Goal: Task Accomplishment & Management: Use online tool/utility

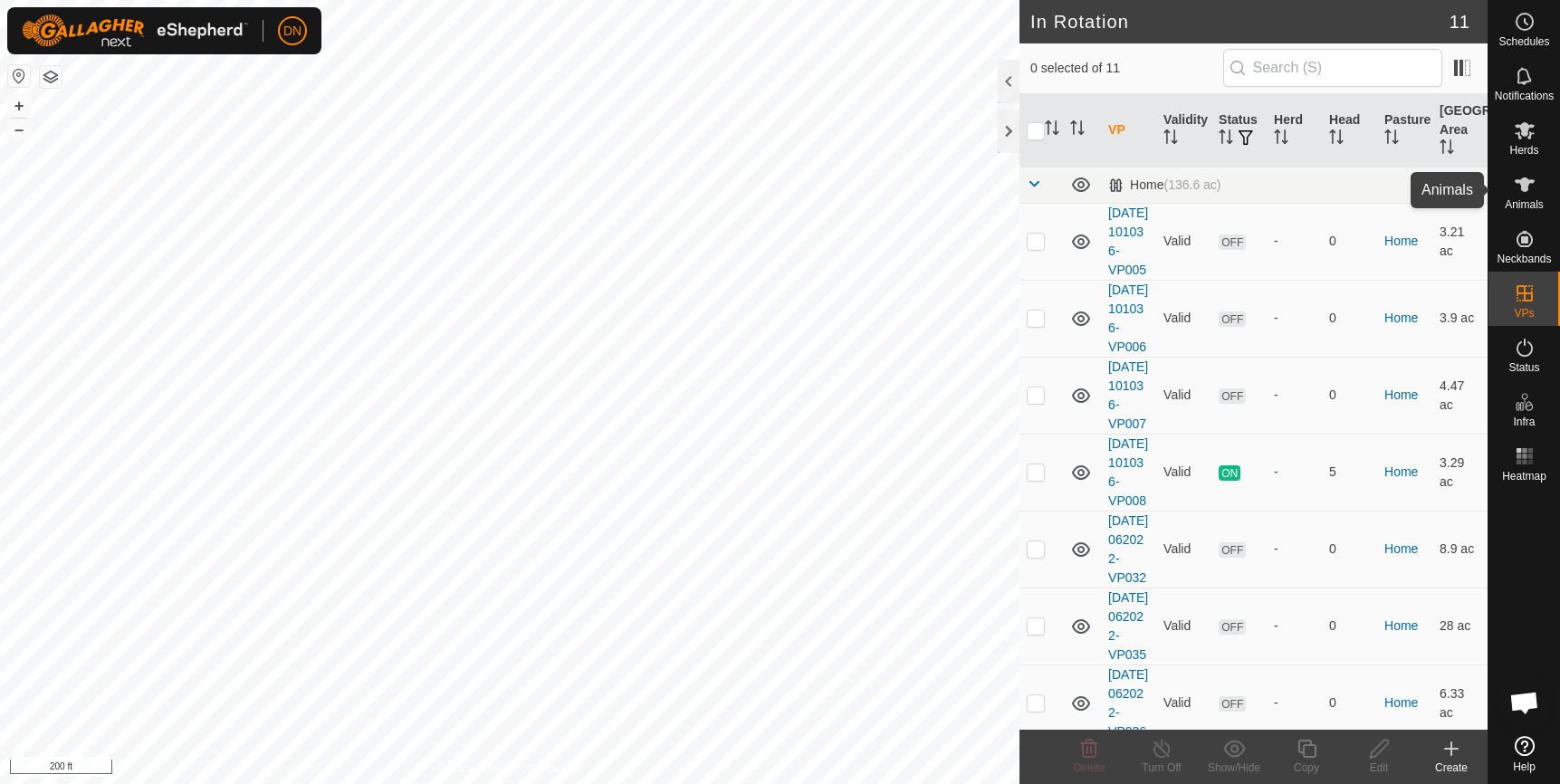
click at [1531, 181] on icon at bounding box center [1525, 185] width 20 height 14
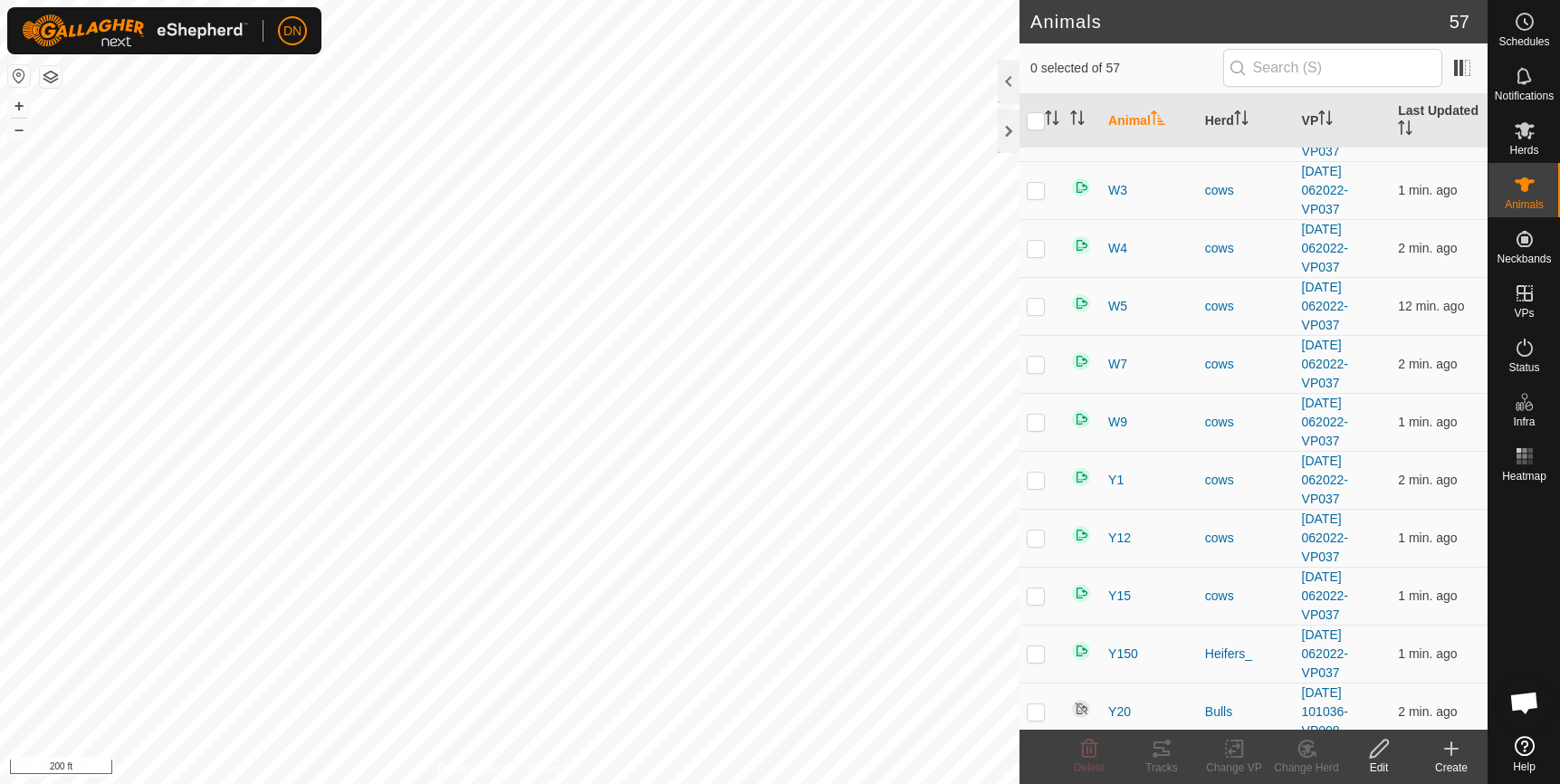
scroll to position [2172, 0]
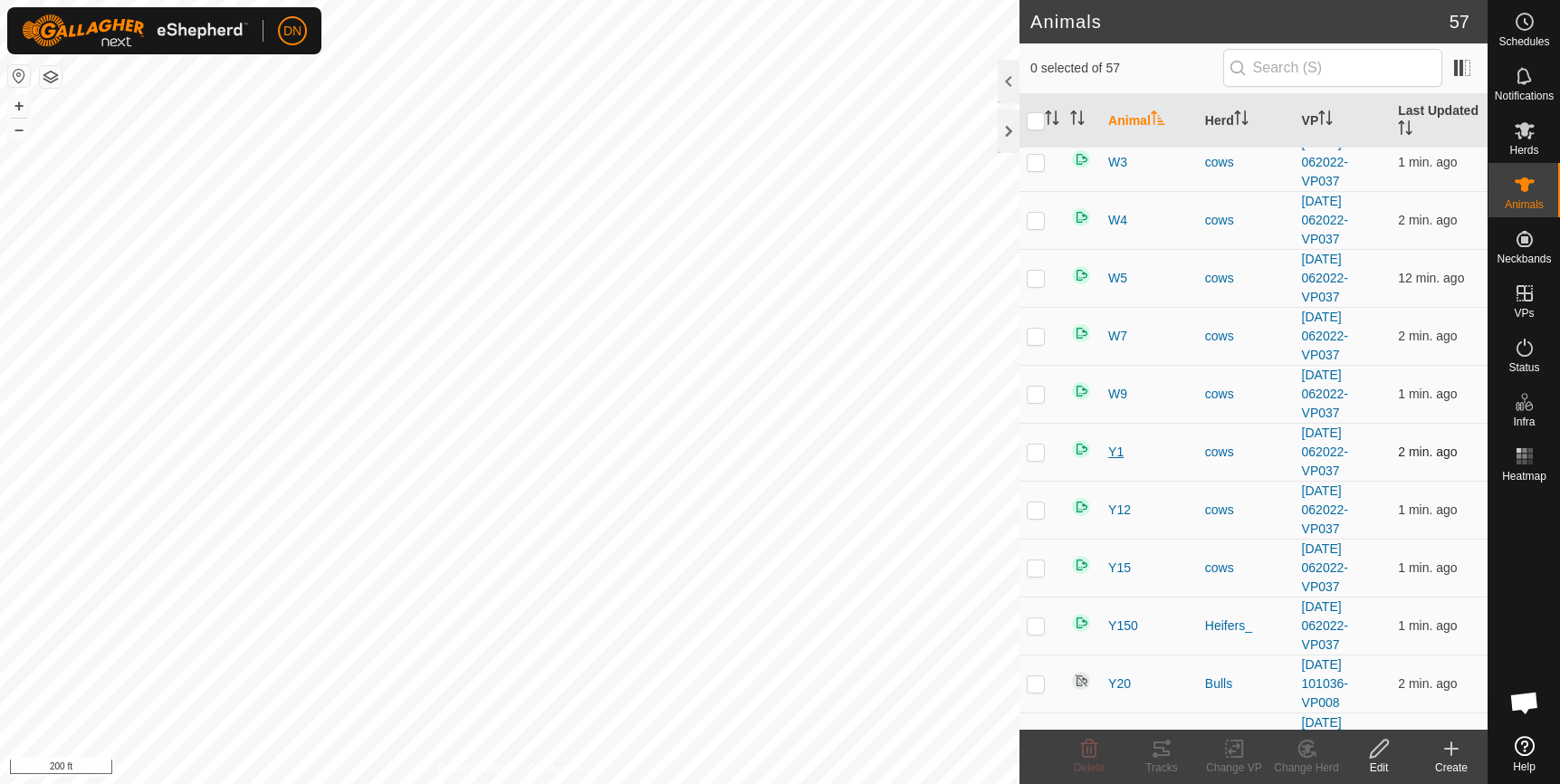
click at [1120, 452] on span "Y1" at bounding box center [1116, 452] width 15 height 19
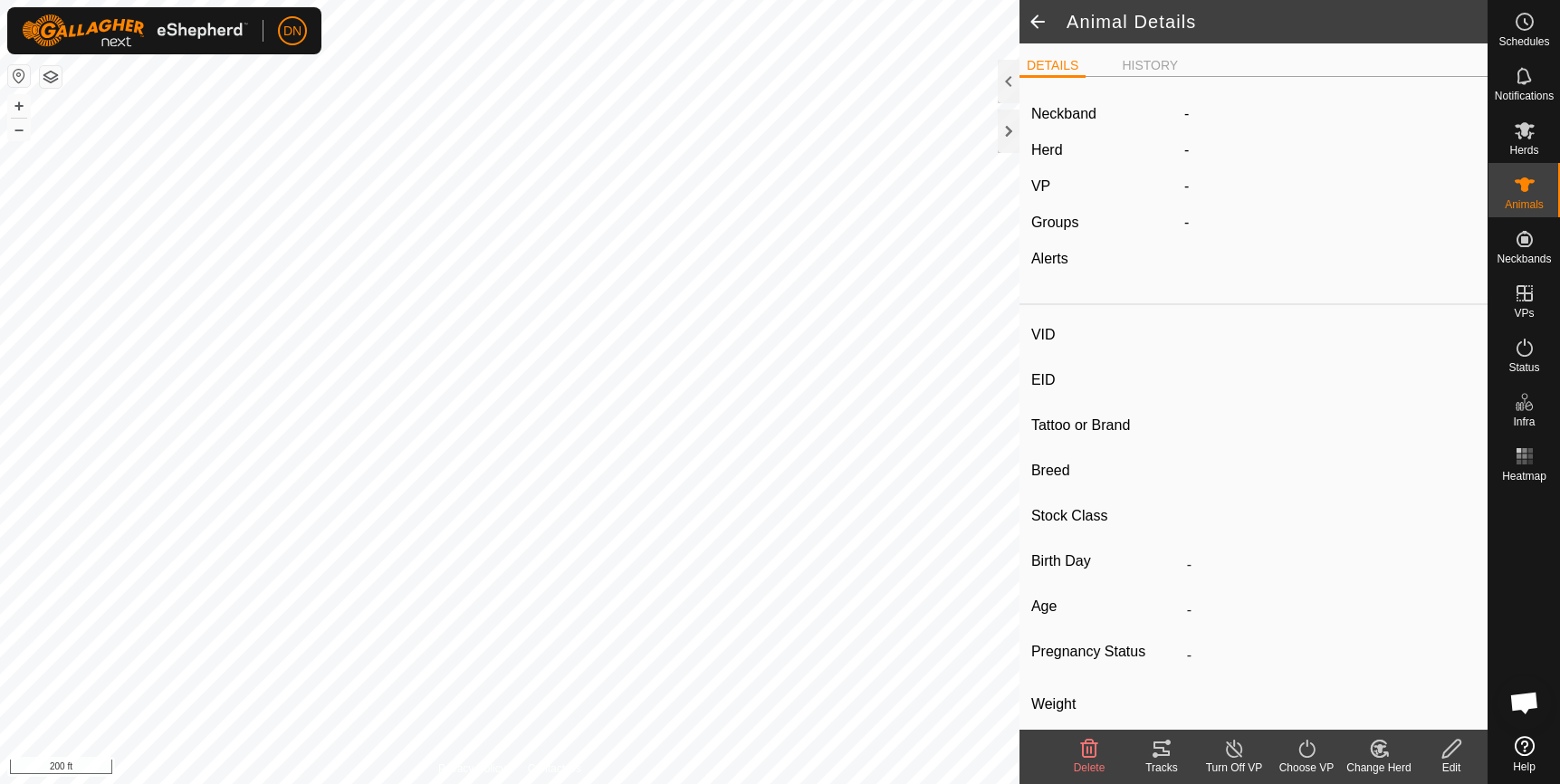
type input "Y1"
type input "-"
type input "Yellow"
type input "Red Angus"
type input "-"
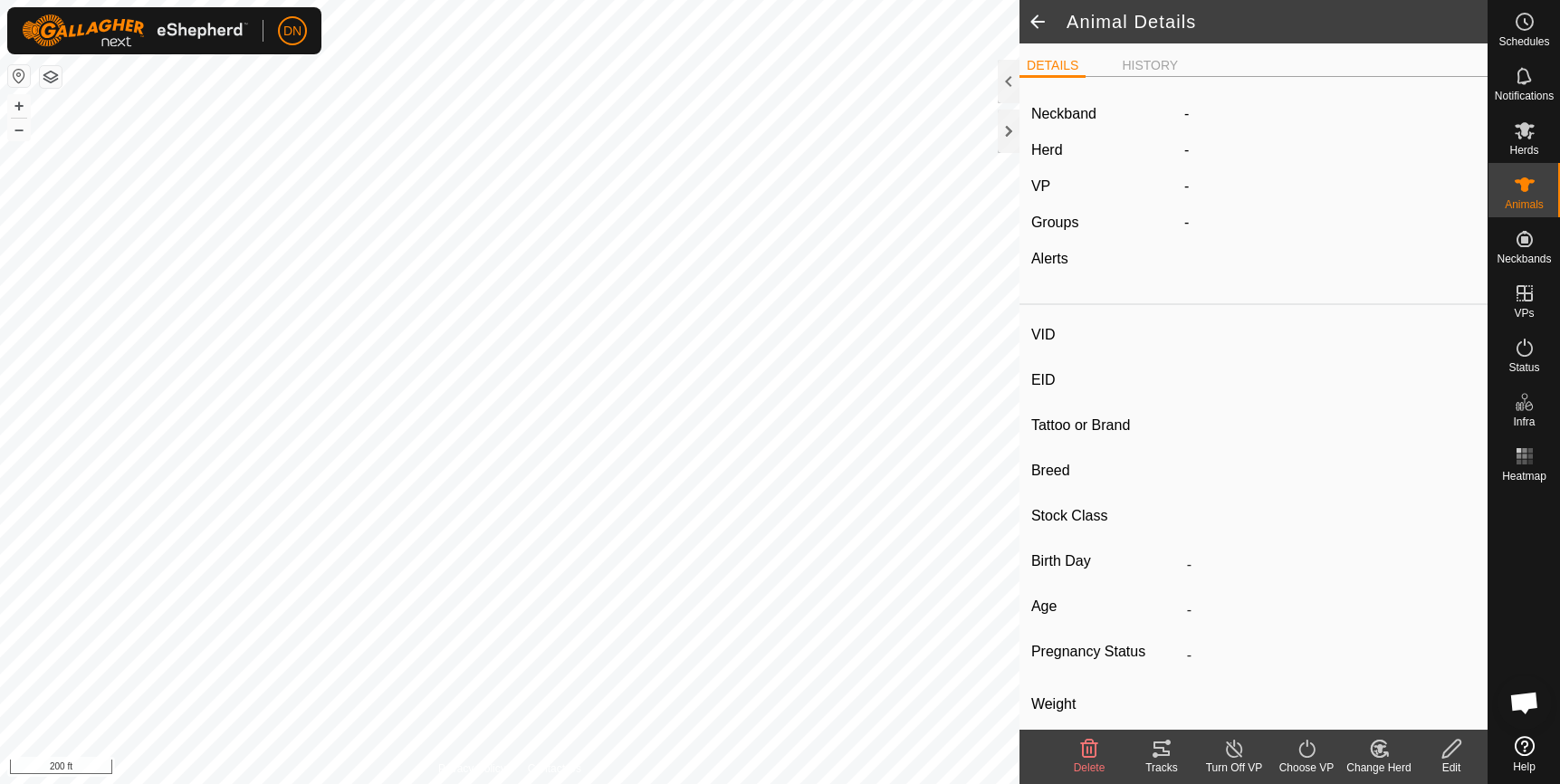
type input "0 kg"
type input "-"
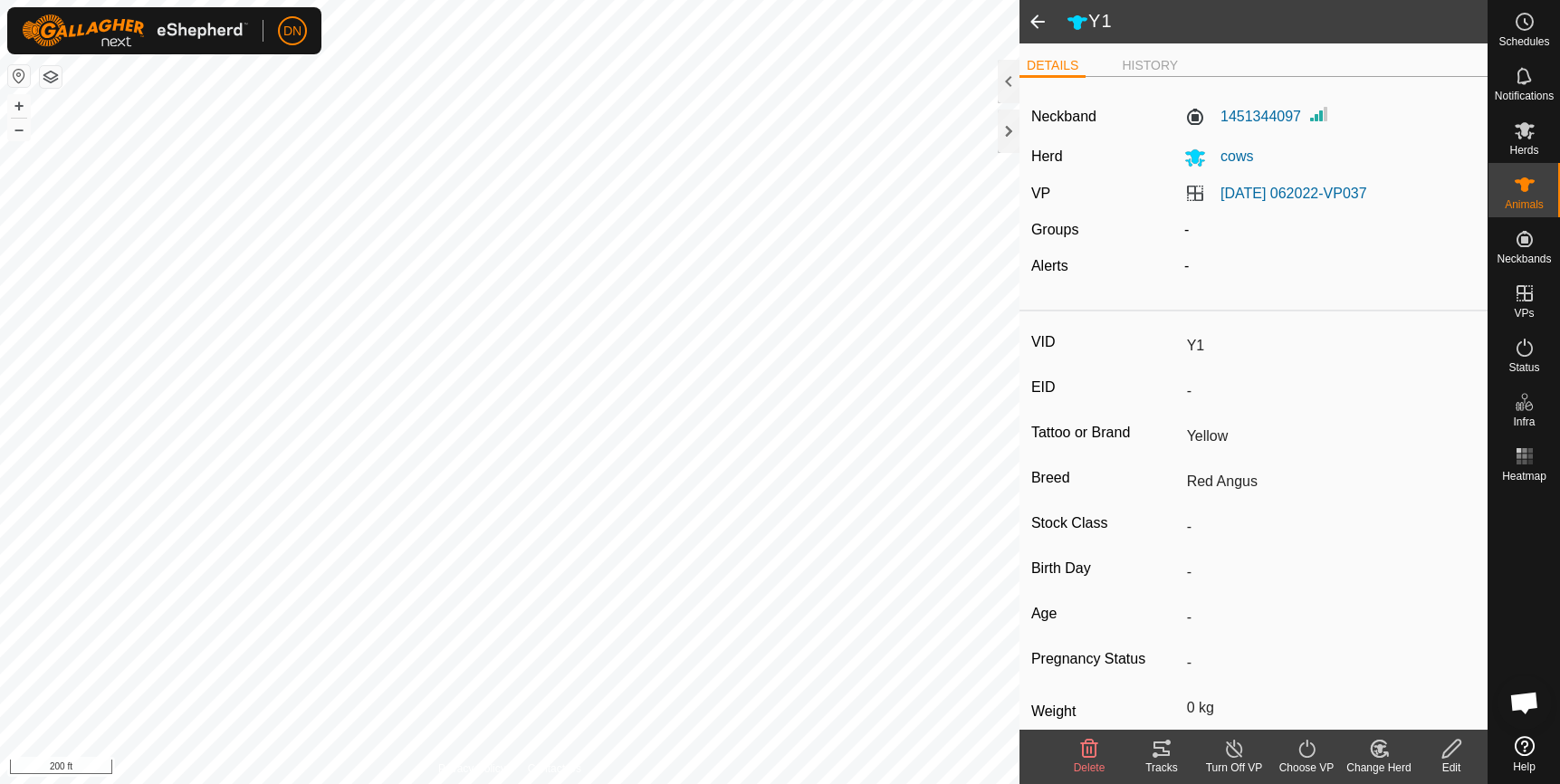
click at [1387, 750] on icon at bounding box center [1380, 749] width 23 height 22
click at [1407, 663] on link "Choose Herd..." at bounding box center [1433, 671] width 179 height 36
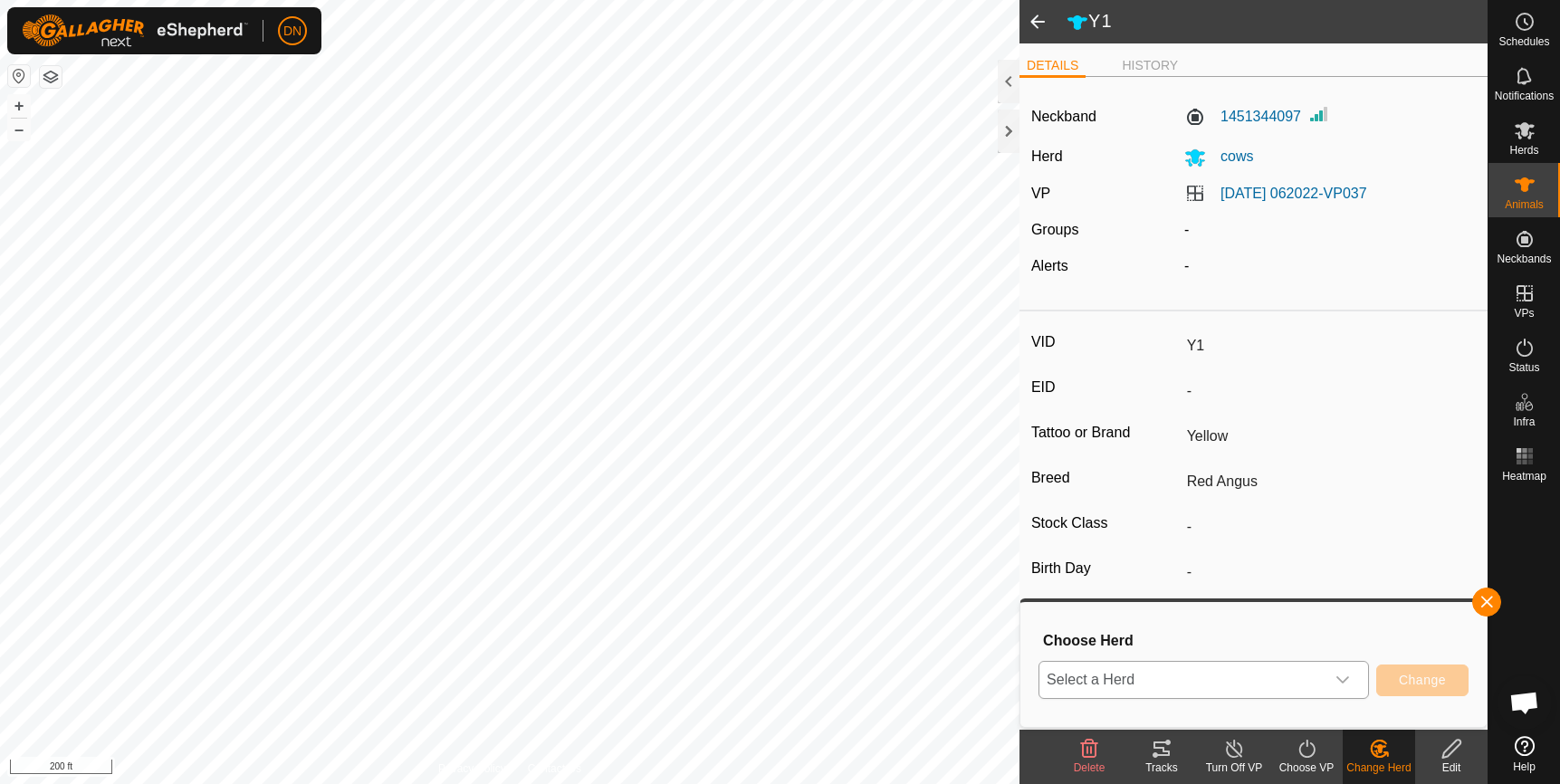
click at [1342, 676] on icon "dropdown trigger" at bounding box center [1343, 680] width 14 height 14
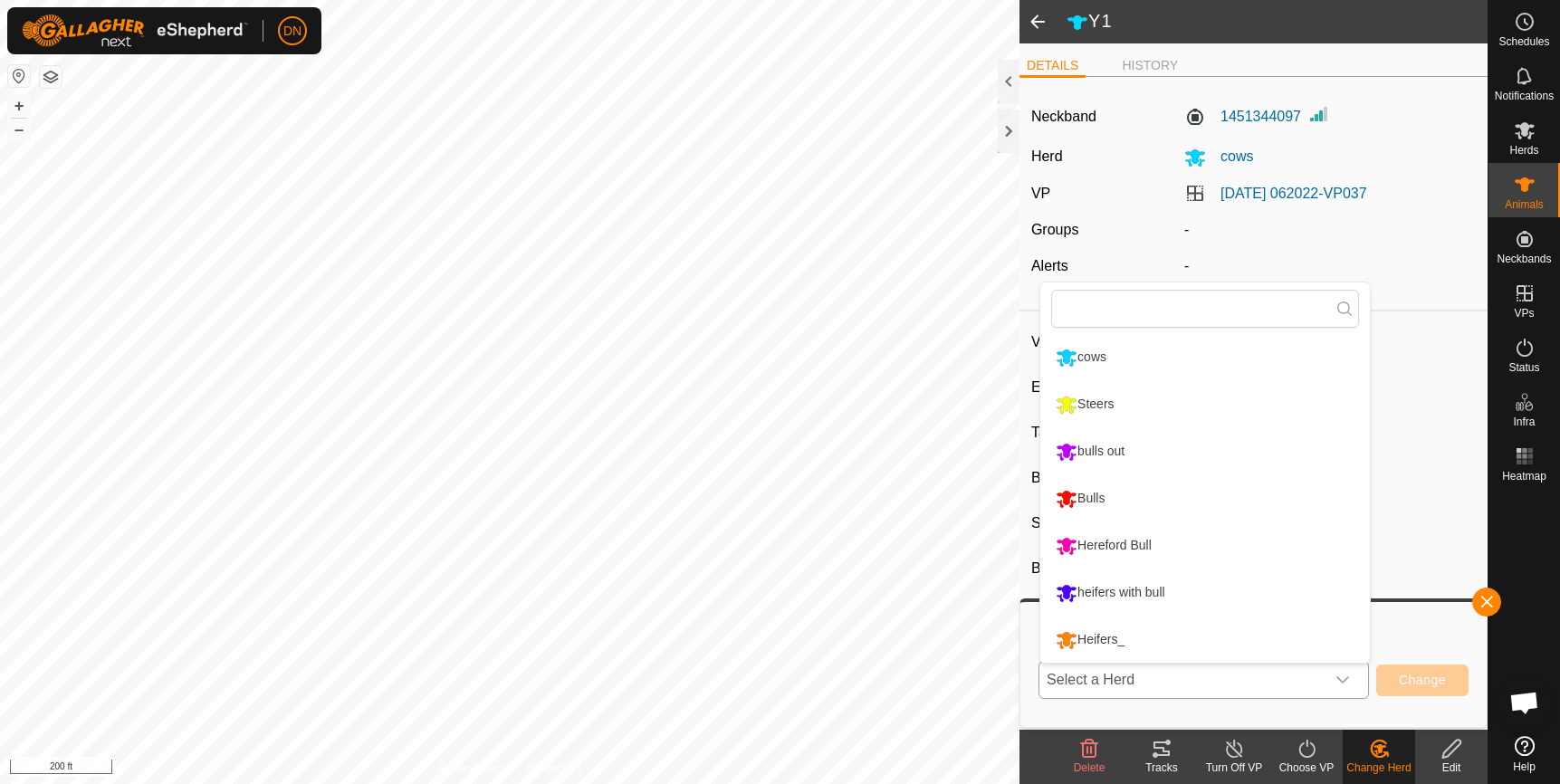
click at [1247, 448] on li "bulls out" at bounding box center [1205, 451] width 330 height 45
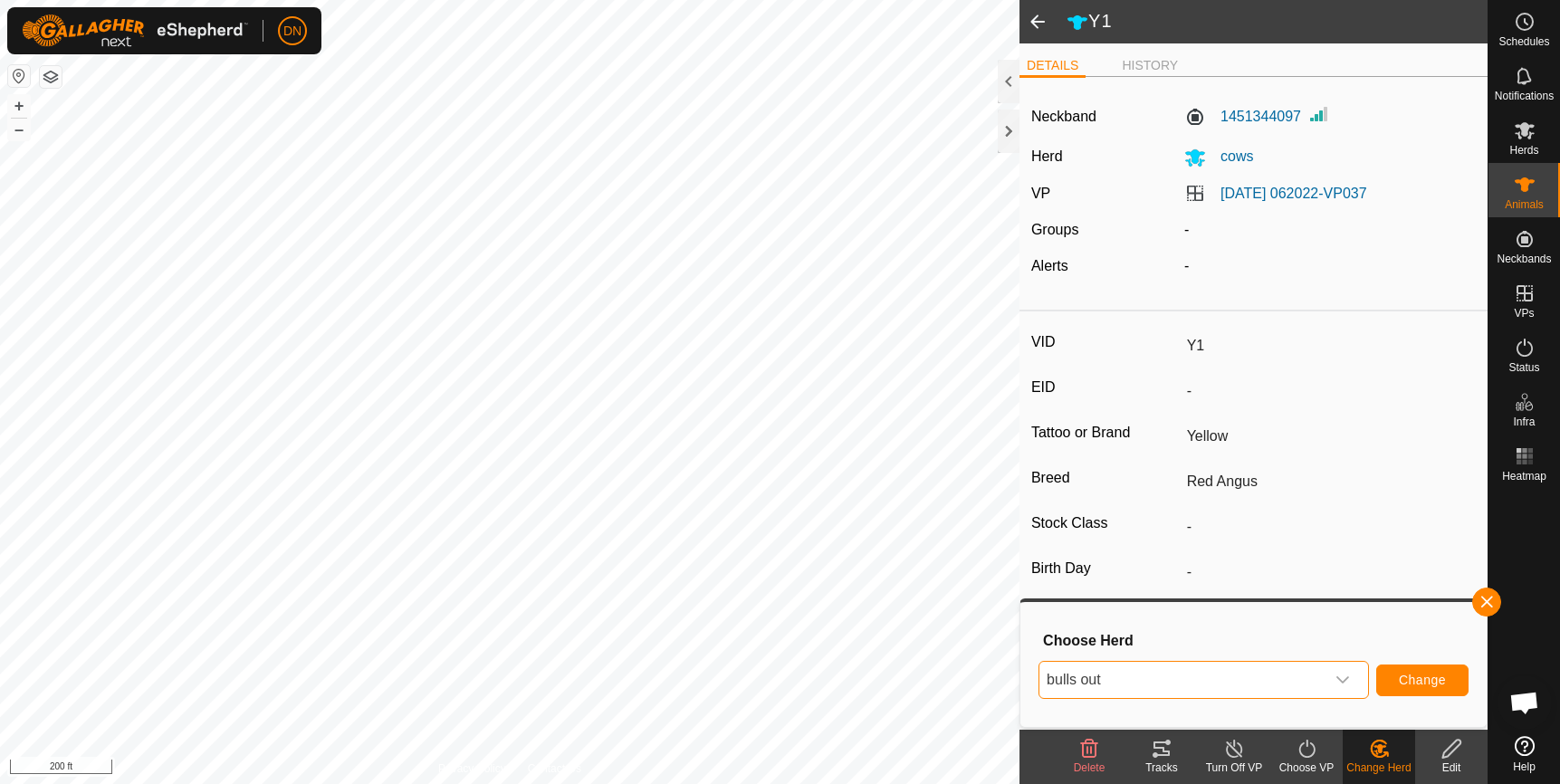
click at [1372, 755] on icon at bounding box center [1380, 749] width 23 height 22
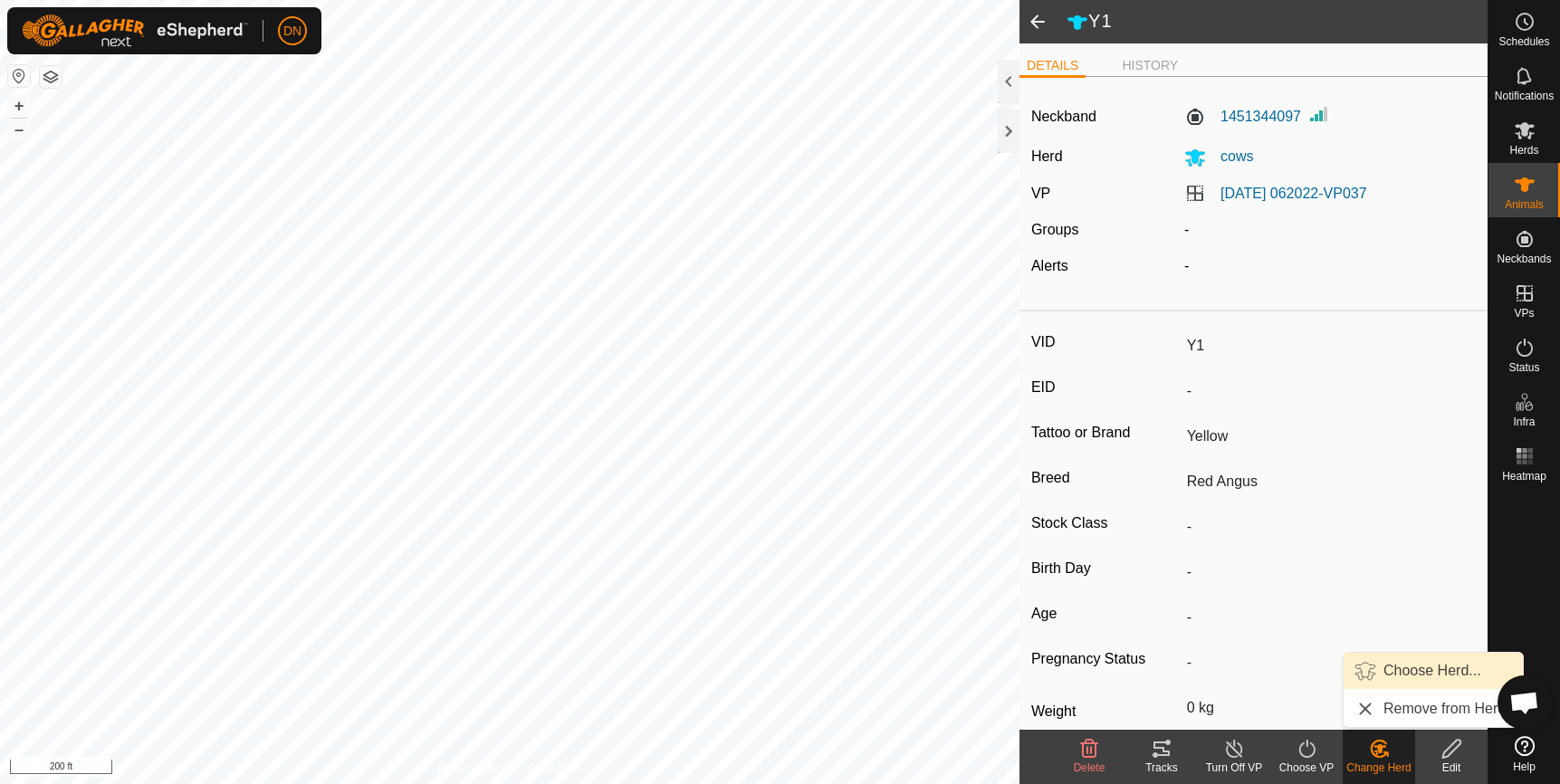
click at [1405, 660] on link "Choose Herd..." at bounding box center [1433, 671] width 179 height 36
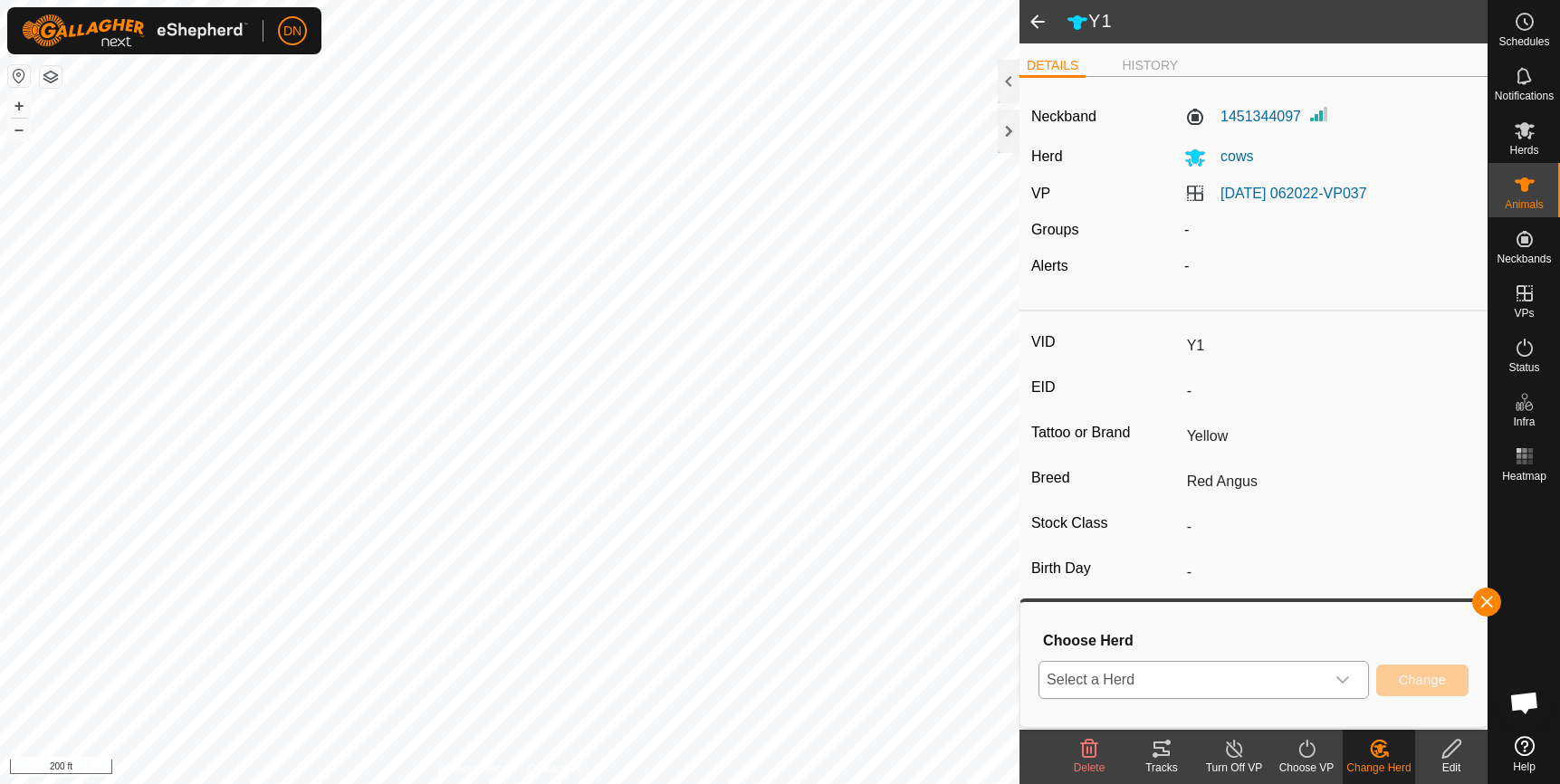
click at [1350, 675] on icon "dropdown trigger" at bounding box center [1343, 680] width 14 height 14
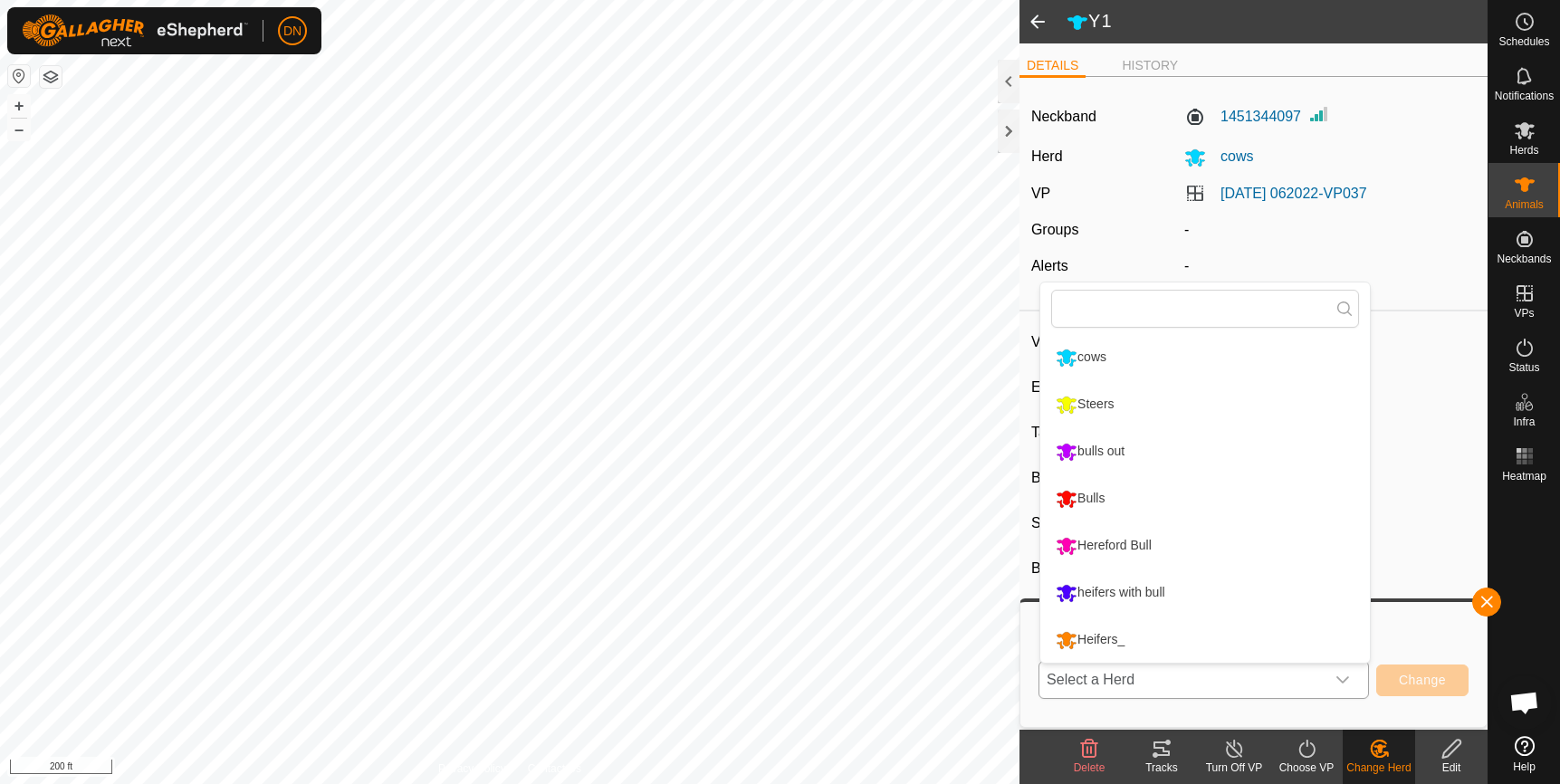
click at [1131, 454] on li "bulls out" at bounding box center [1205, 451] width 330 height 45
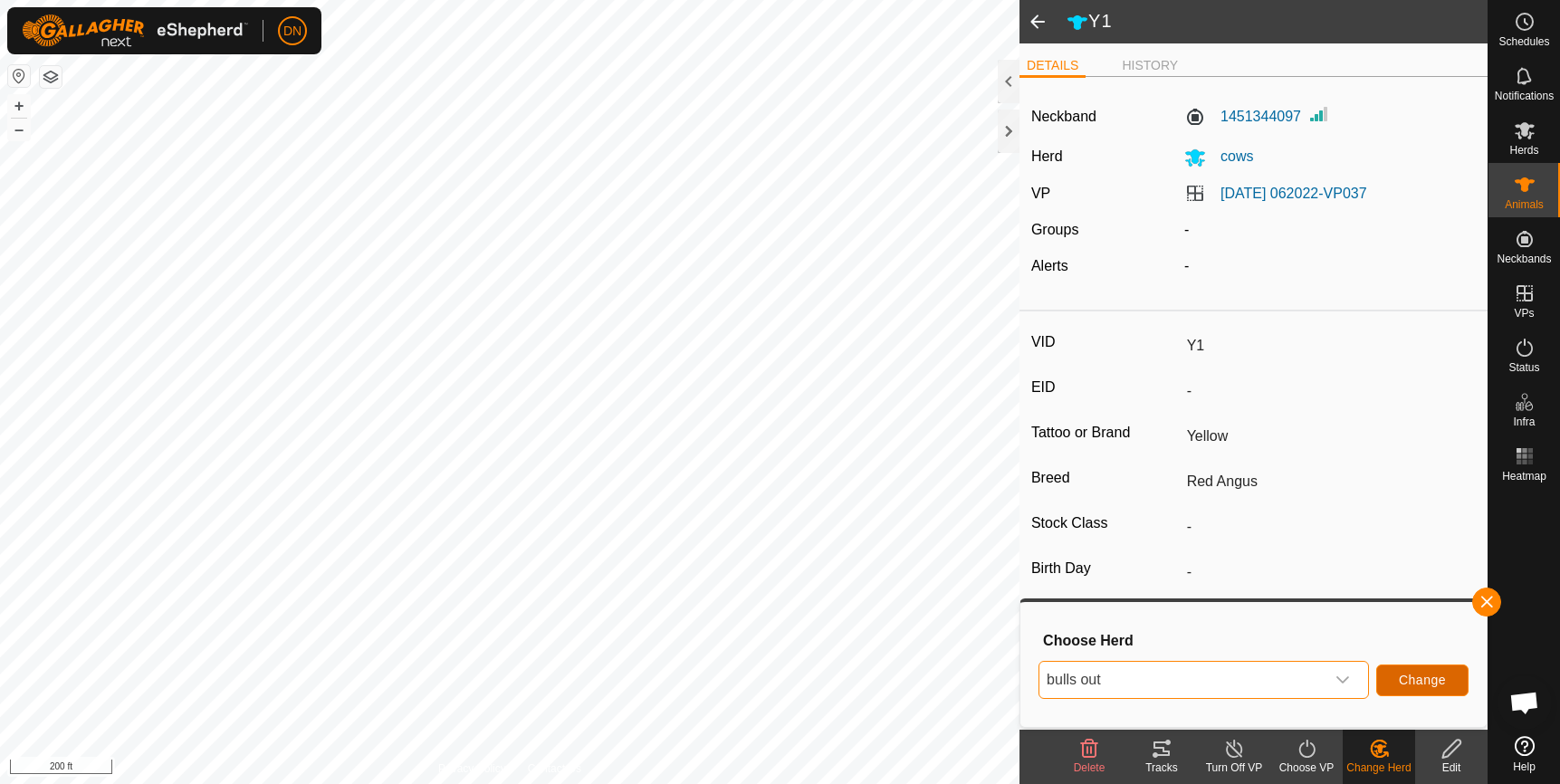
click at [1462, 677] on button "Change" at bounding box center [1422, 680] width 93 height 32
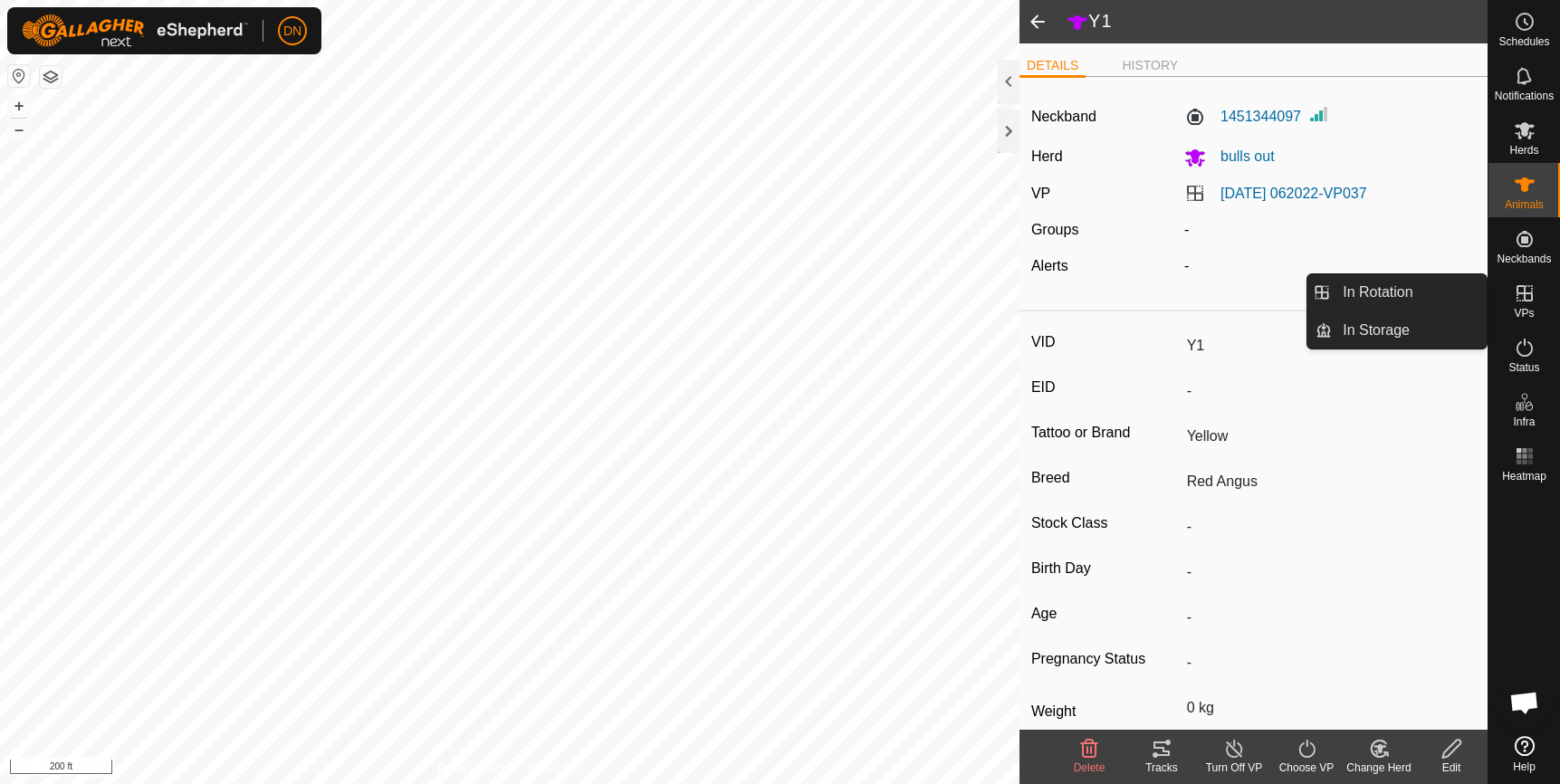
click at [1515, 294] on icon at bounding box center [1525, 293] width 22 height 22
click at [1361, 287] on link "In Rotation" at bounding box center [1410, 293] width 155 height 36
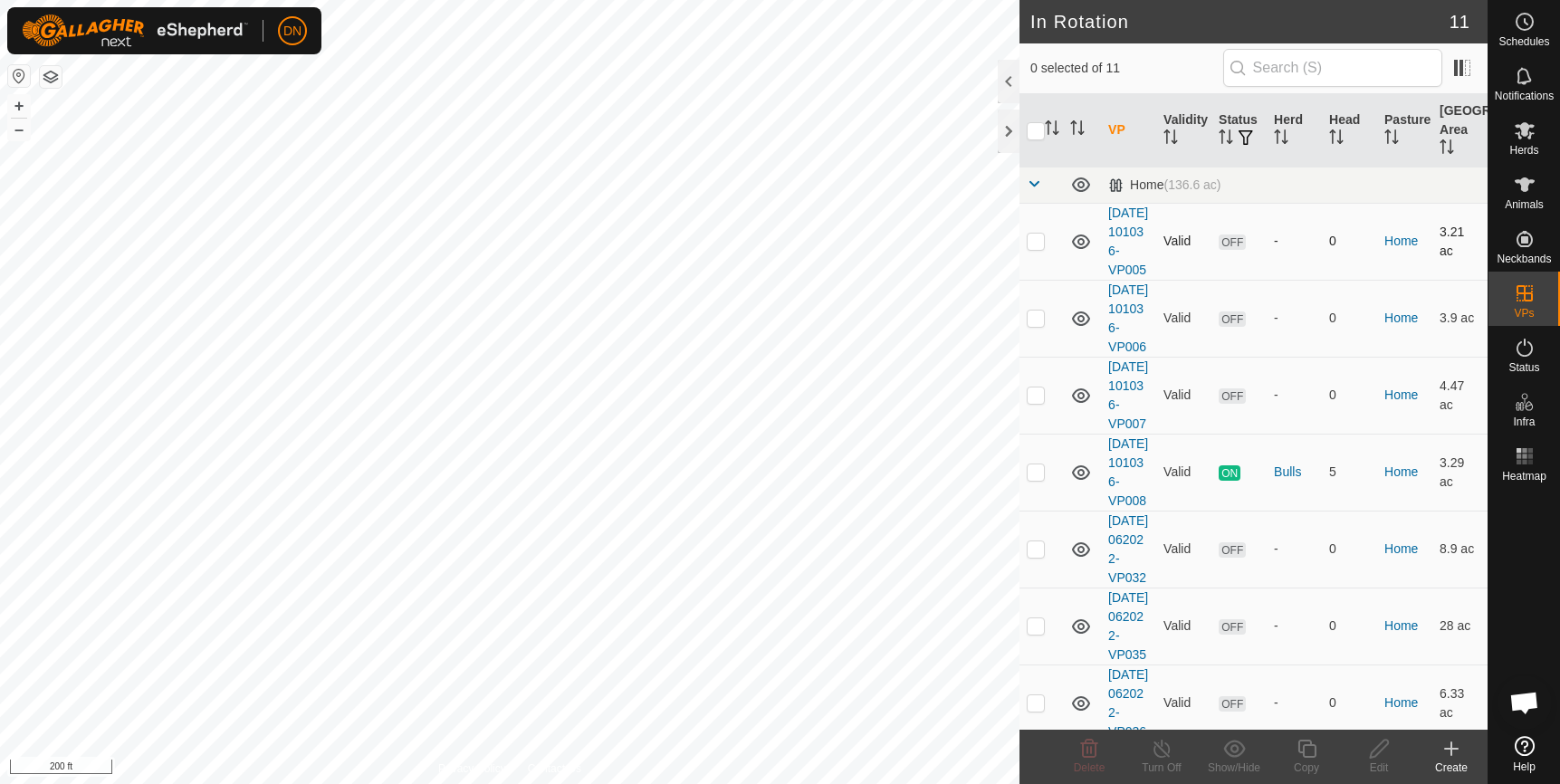
click at [1037, 248] on p-checkbox at bounding box center [1036, 240] width 18 height 14
checkbox input "false"
click at [1030, 555] on p-checkbox at bounding box center [1036, 548] width 18 height 14
checkbox input "false"
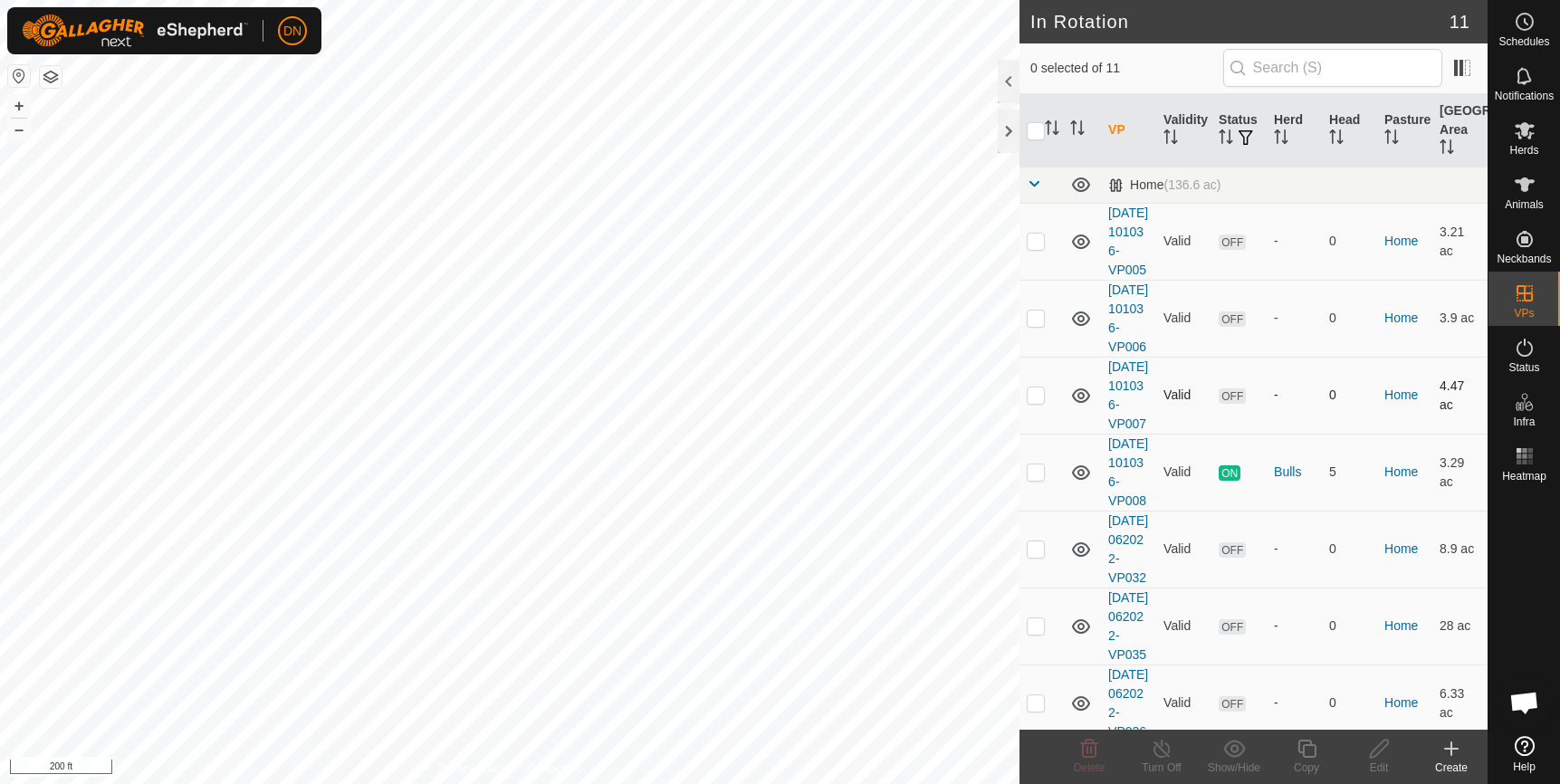
click at [1048, 434] on td at bounding box center [1041, 395] width 43 height 76
checkbox input "false"
click at [1038, 338] on td at bounding box center [1041, 318] width 43 height 76
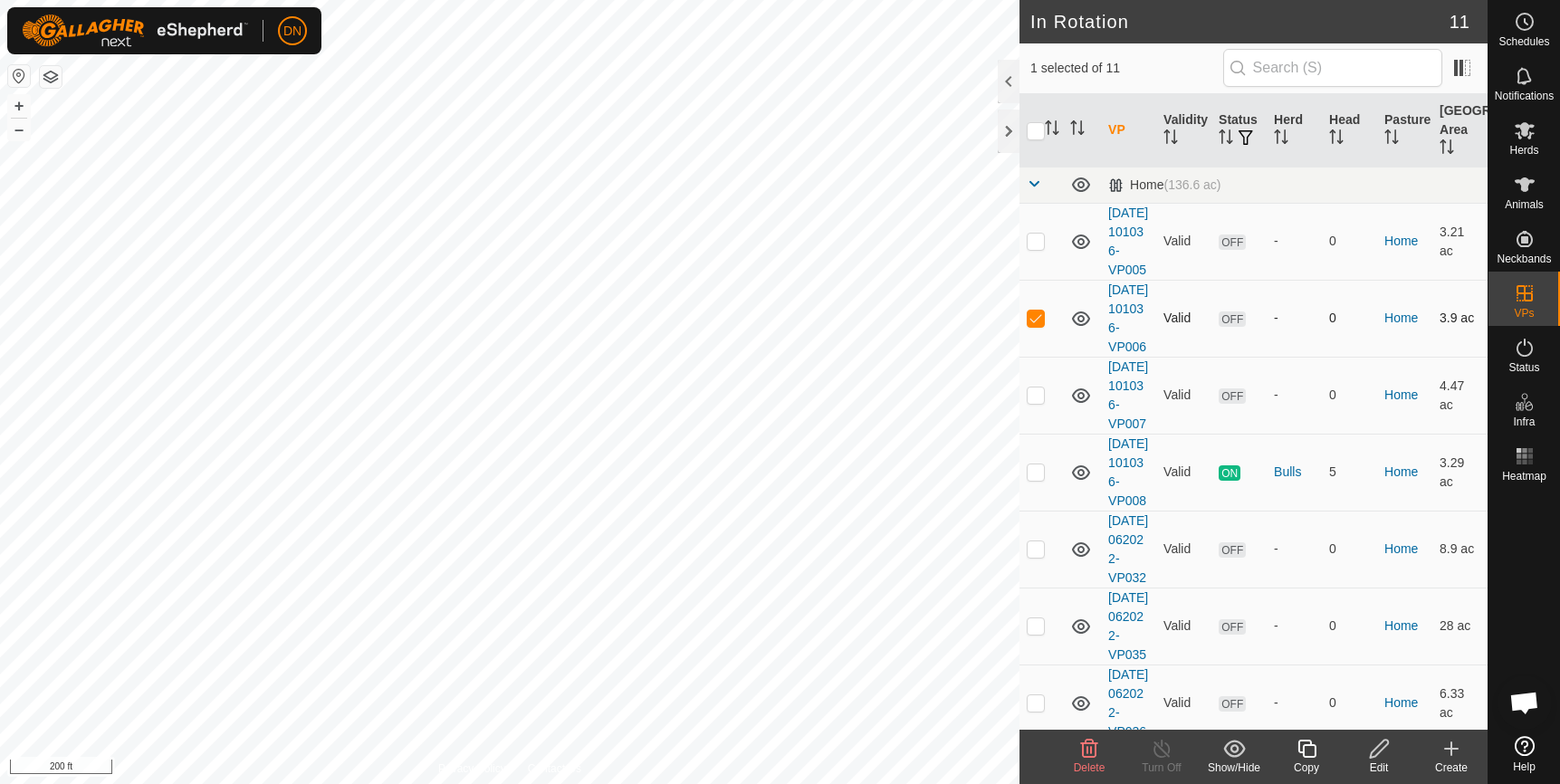
checkbox input "false"
click at [1032, 248] on p-checkbox at bounding box center [1036, 240] width 18 height 14
checkbox input "false"
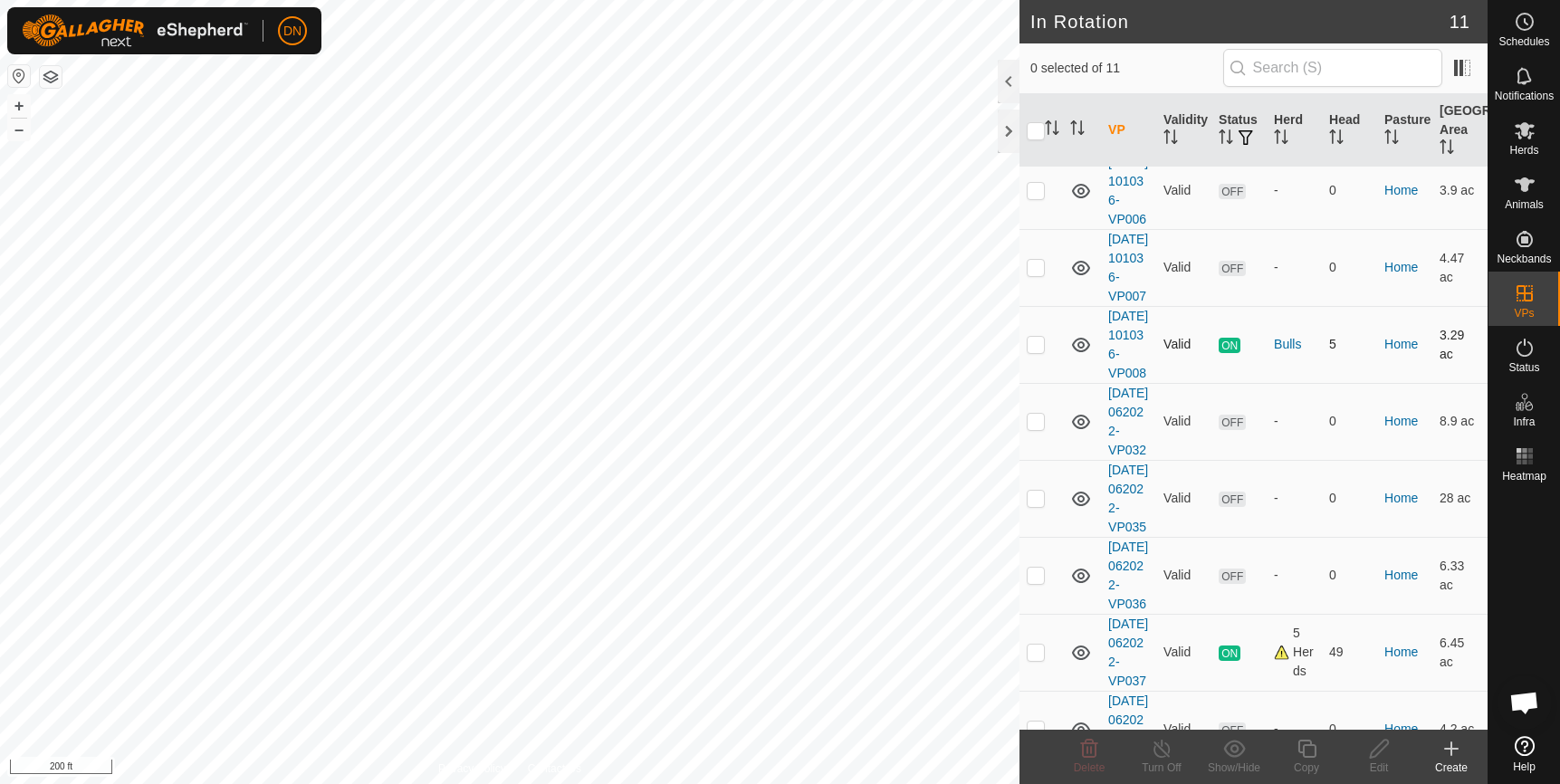
scroll to position [181, 0]
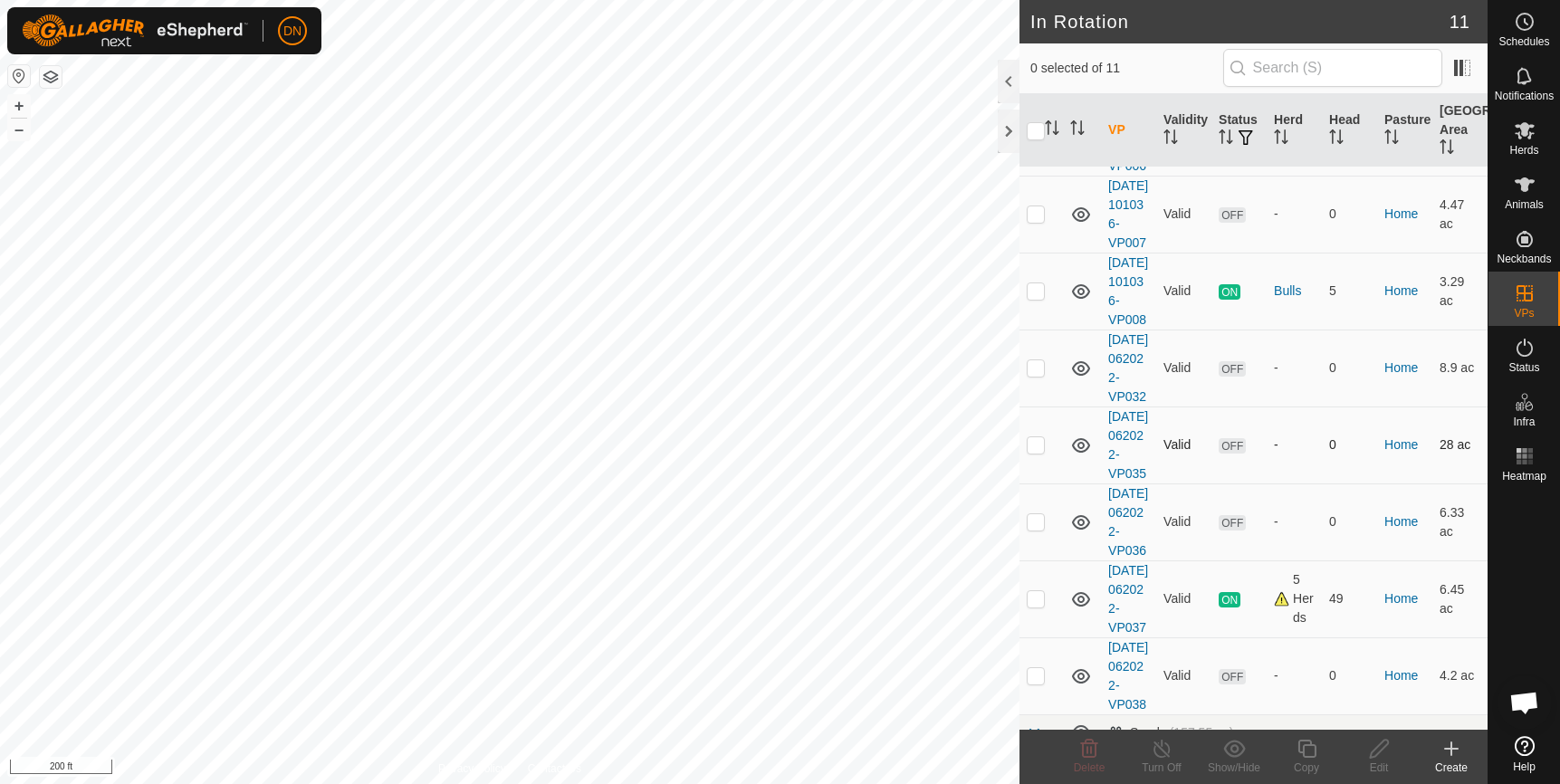
click at [1040, 451] on p-checkbox at bounding box center [1036, 444] width 18 height 14
checkbox input "false"
click at [1042, 529] on p-checkbox at bounding box center [1036, 521] width 18 height 14
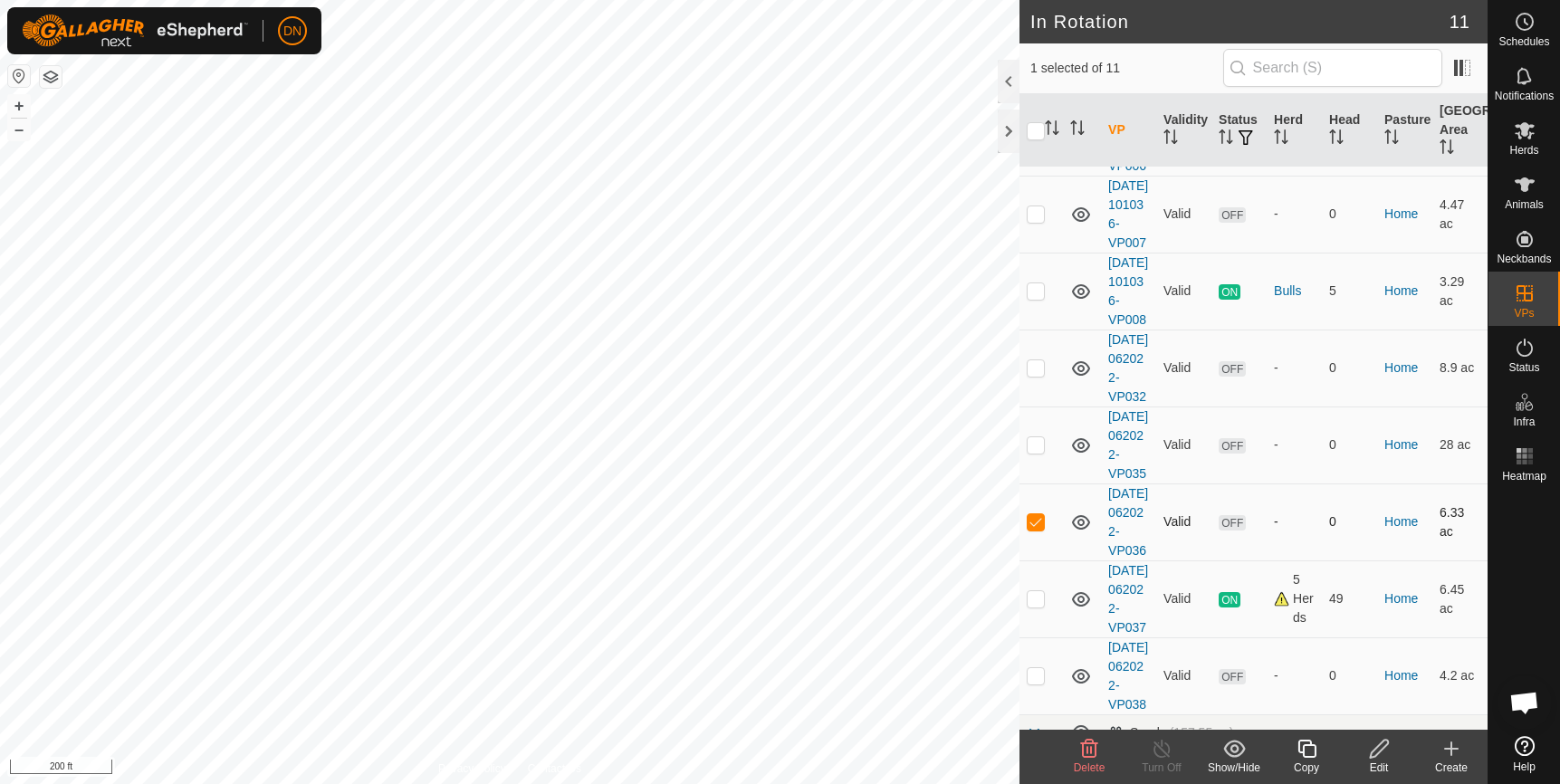
checkbox input "false"
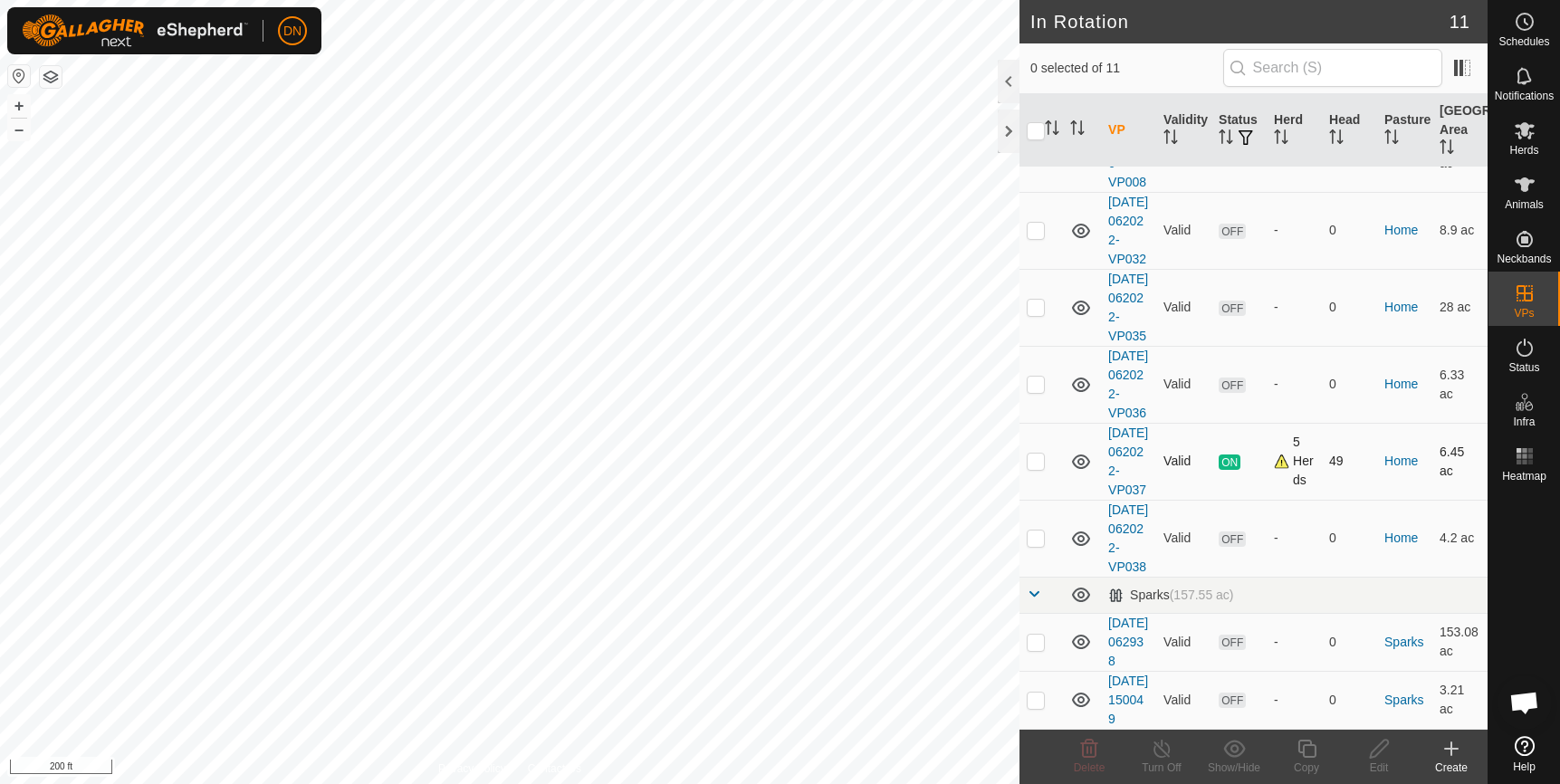
scroll to position [362, 0]
click at [1035, 545] on p-checkbox at bounding box center [1036, 537] width 18 height 14
checkbox input "false"
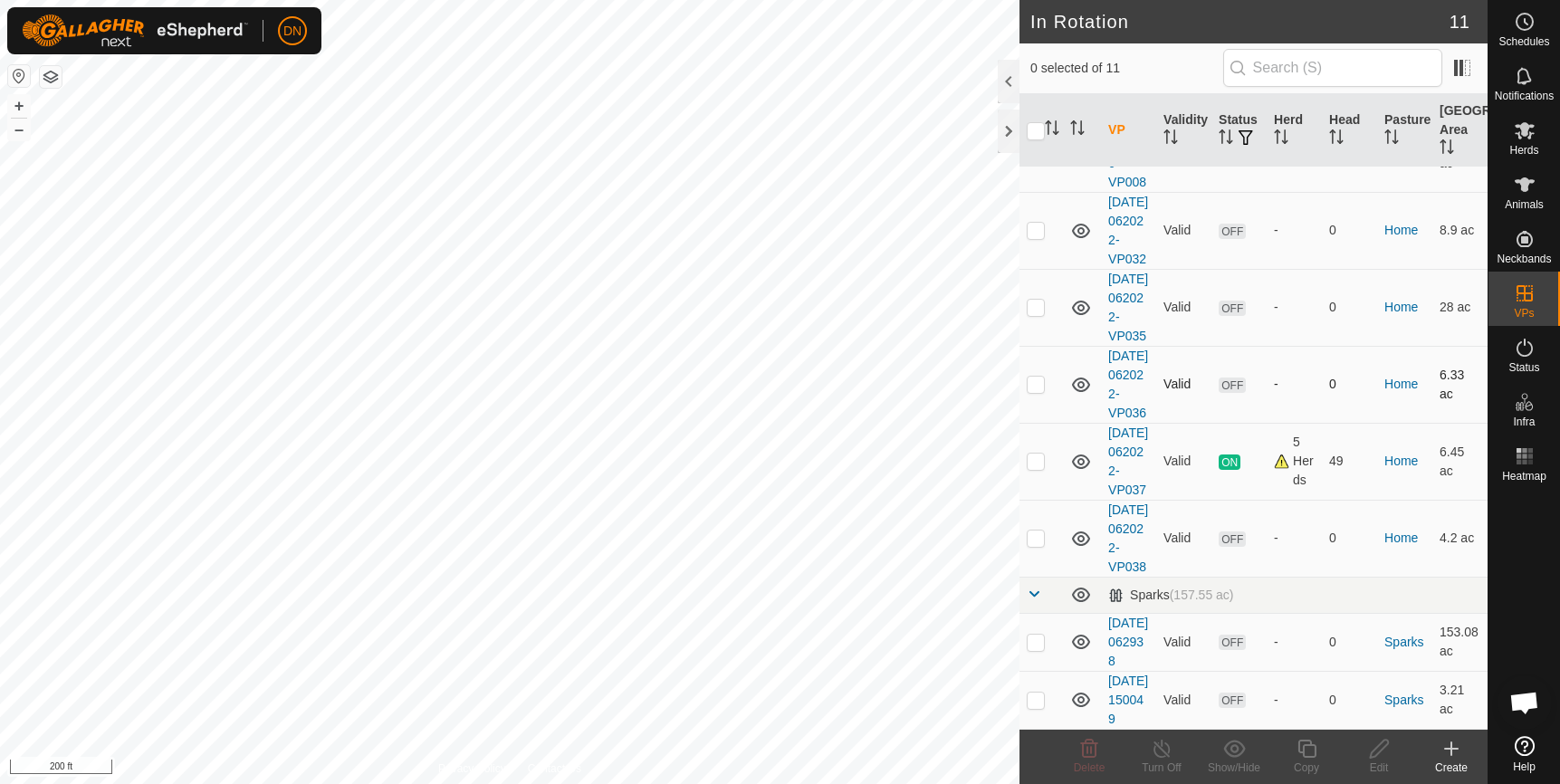
click at [1031, 391] on p-checkbox at bounding box center [1036, 383] width 18 height 14
checkbox input "false"
click at [1037, 315] on p-checkbox at bounding box center [1036, 306] width 18 height 14
checkbox input "true"
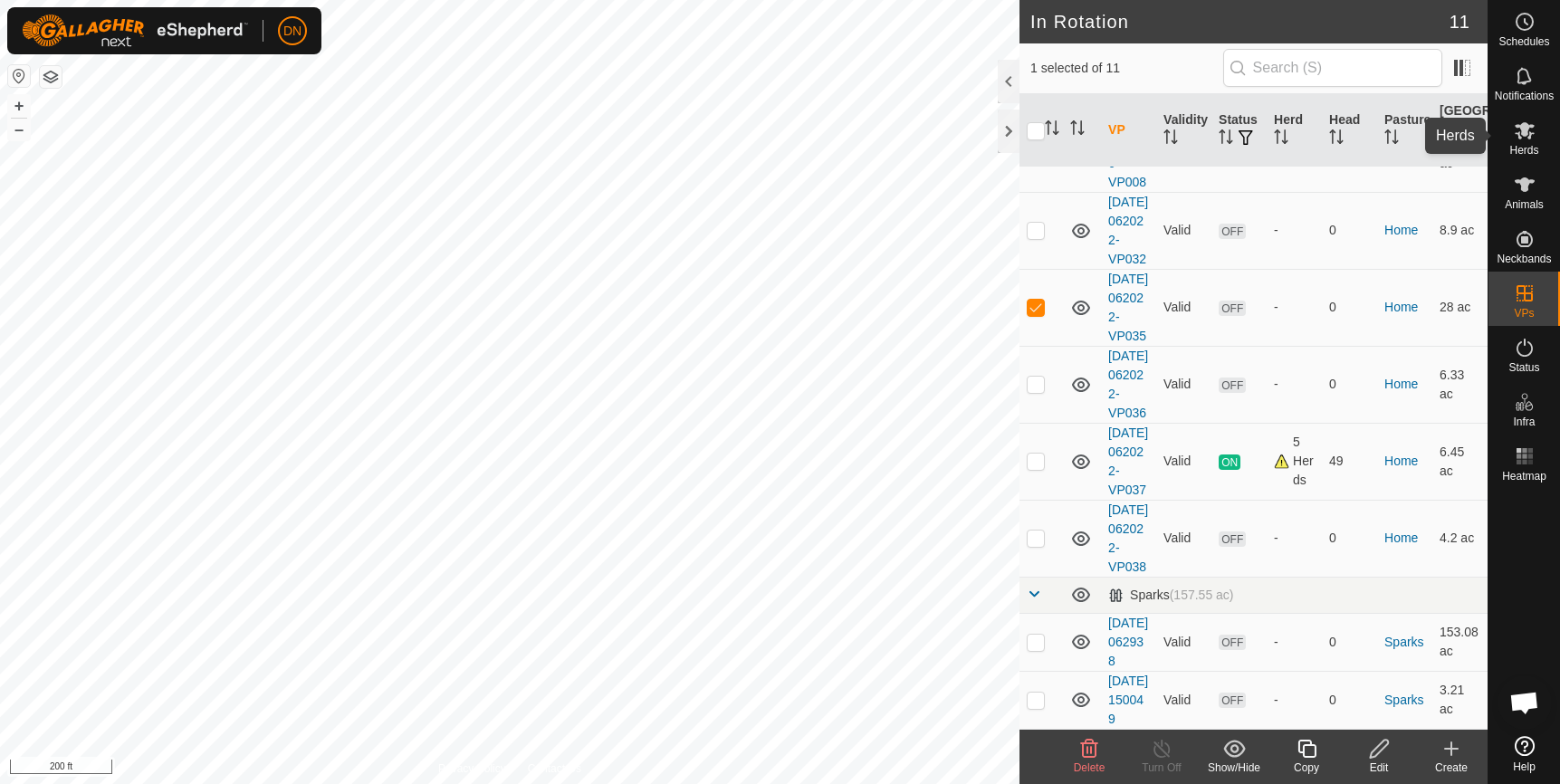
click at [1525, 128] on icon at bounding box center [1525, 131] width 20 height 17
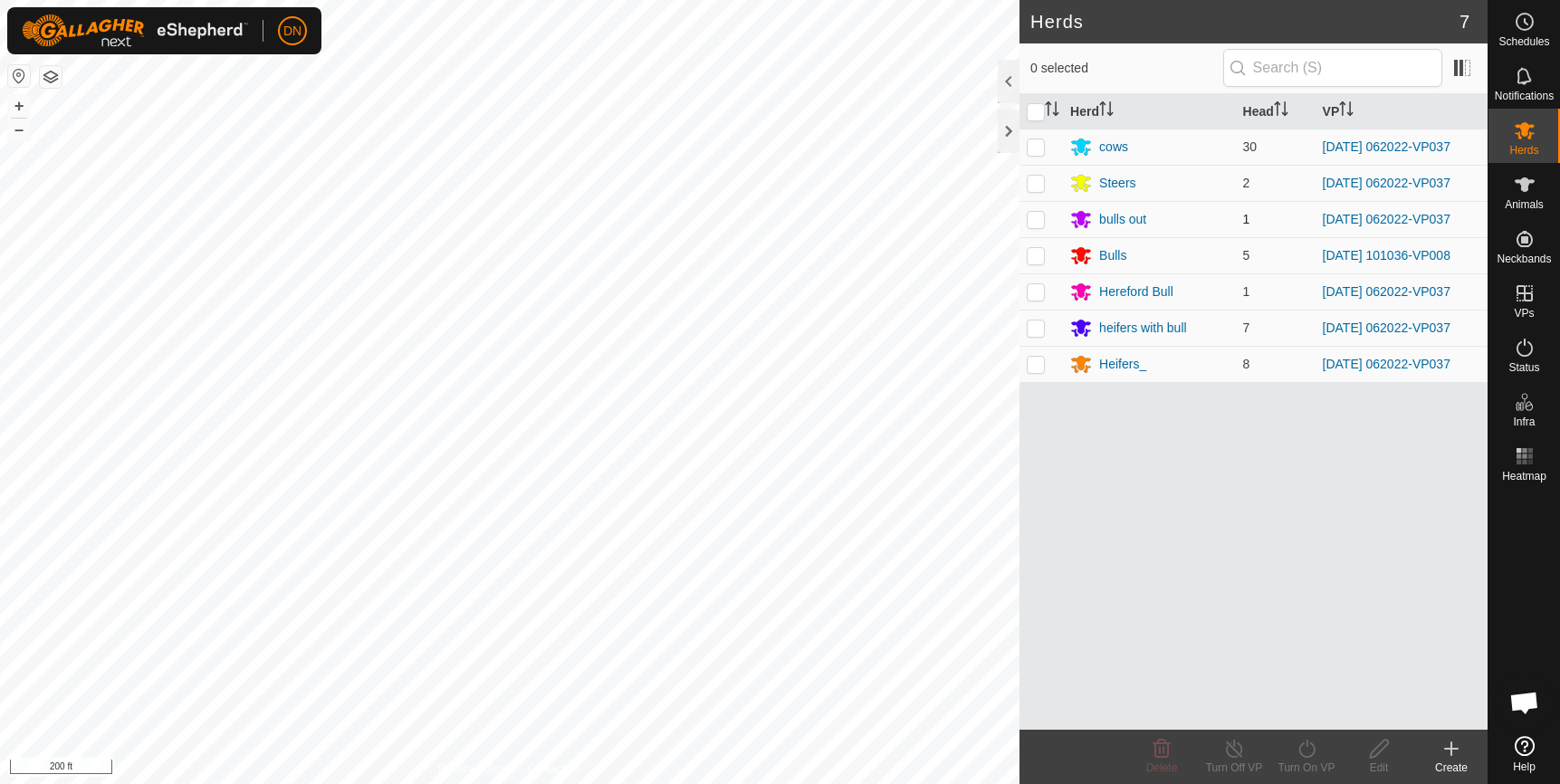
click at [1031, 218] on p-checkbox at bounding box center [1036, 219] width 18 height 14
checkbox input "true"
click at [1304, 745] on icon at bounding box center [1307, 749] width 23 height 22
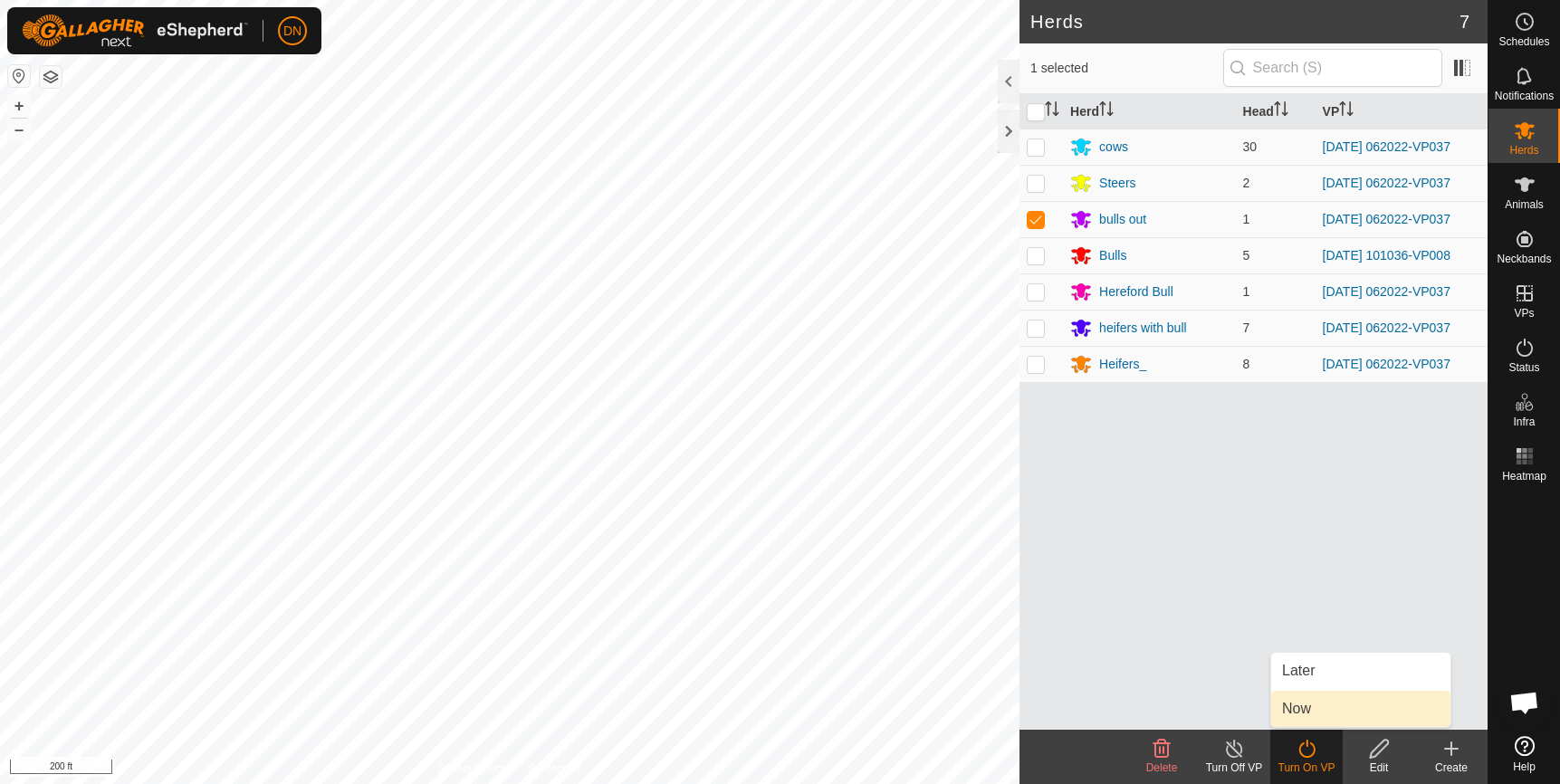
click at [1304, 711] on link "Now" at bounding box center [1360, 708] width 179 height 36
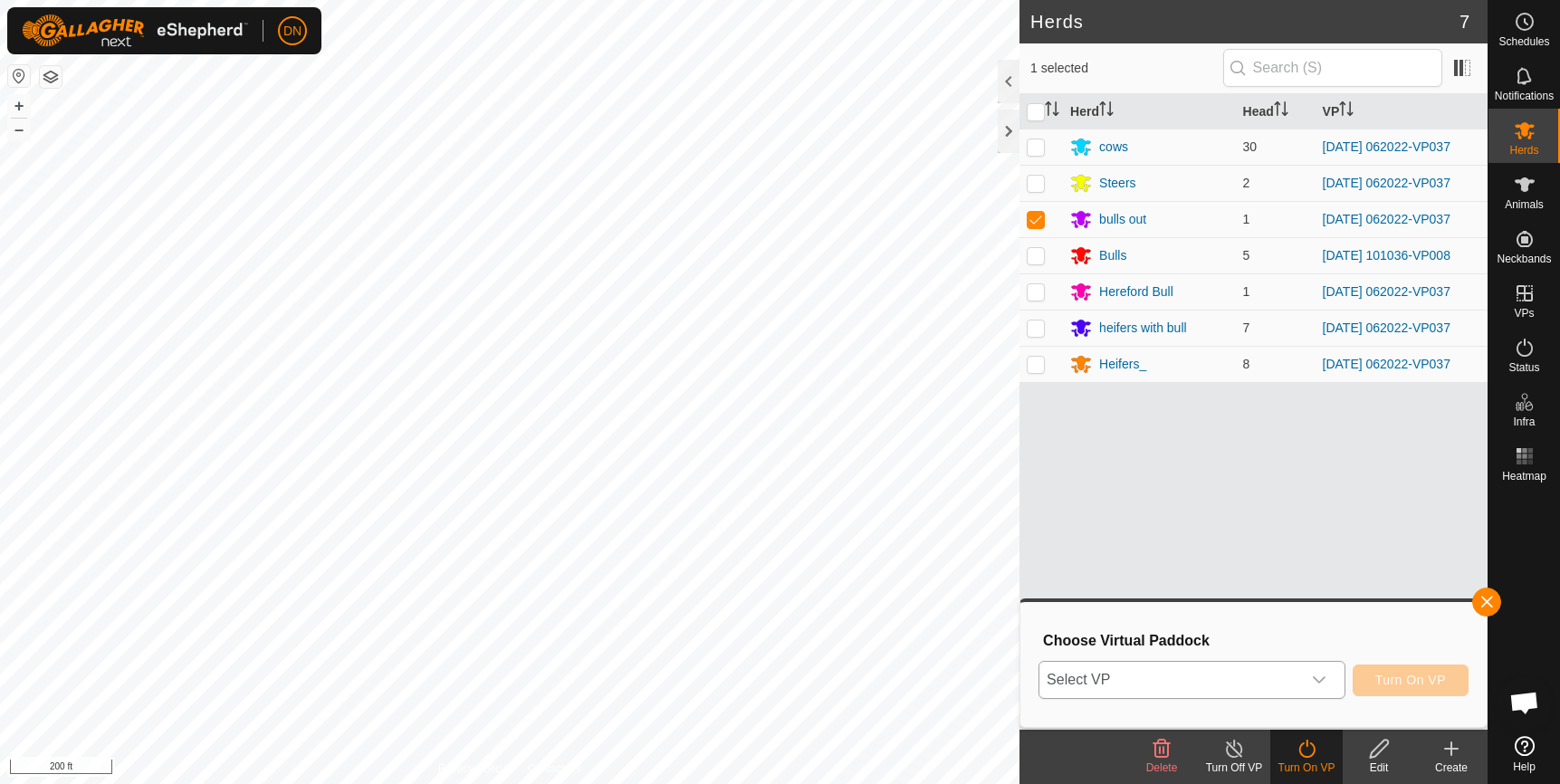
click at [1283, 679] on span "Select VP" at bounding box center [1171, 680] width 262 height 36
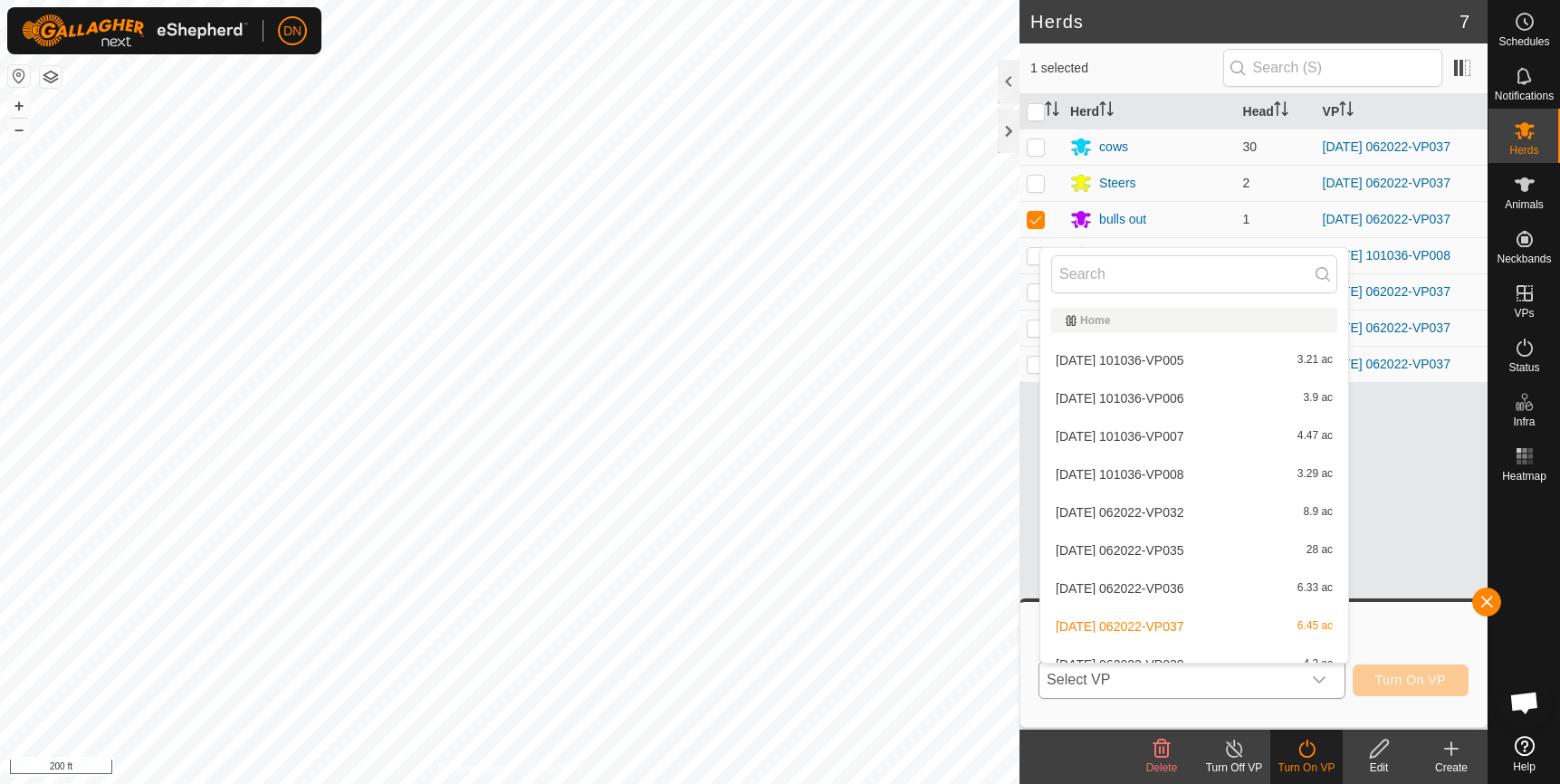
scroll to position [20, 0]
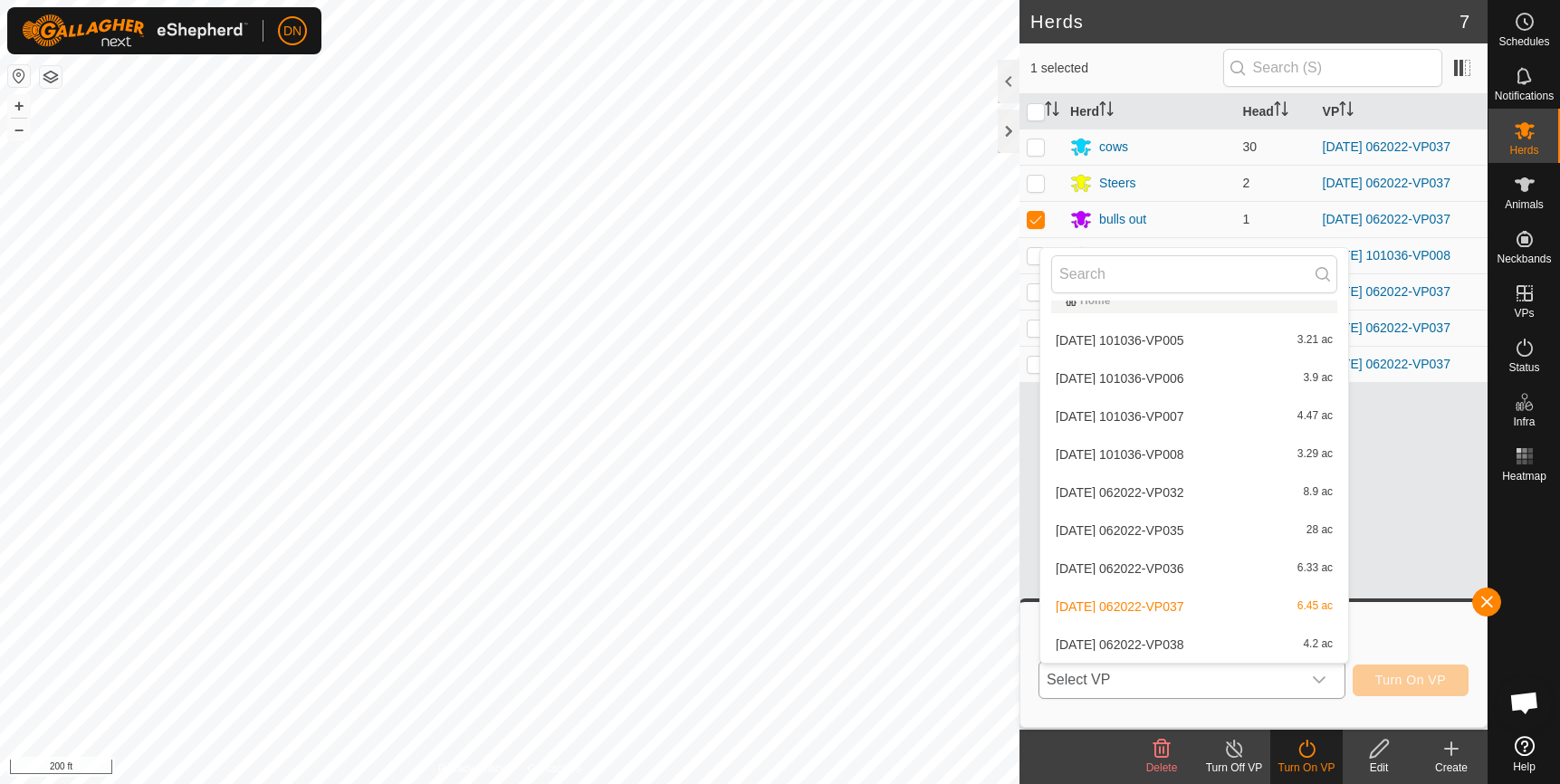
click at [1134, 534] on span "[DATE] 062022-VP035" at bounding box center [1120, 530] width 128 height 12
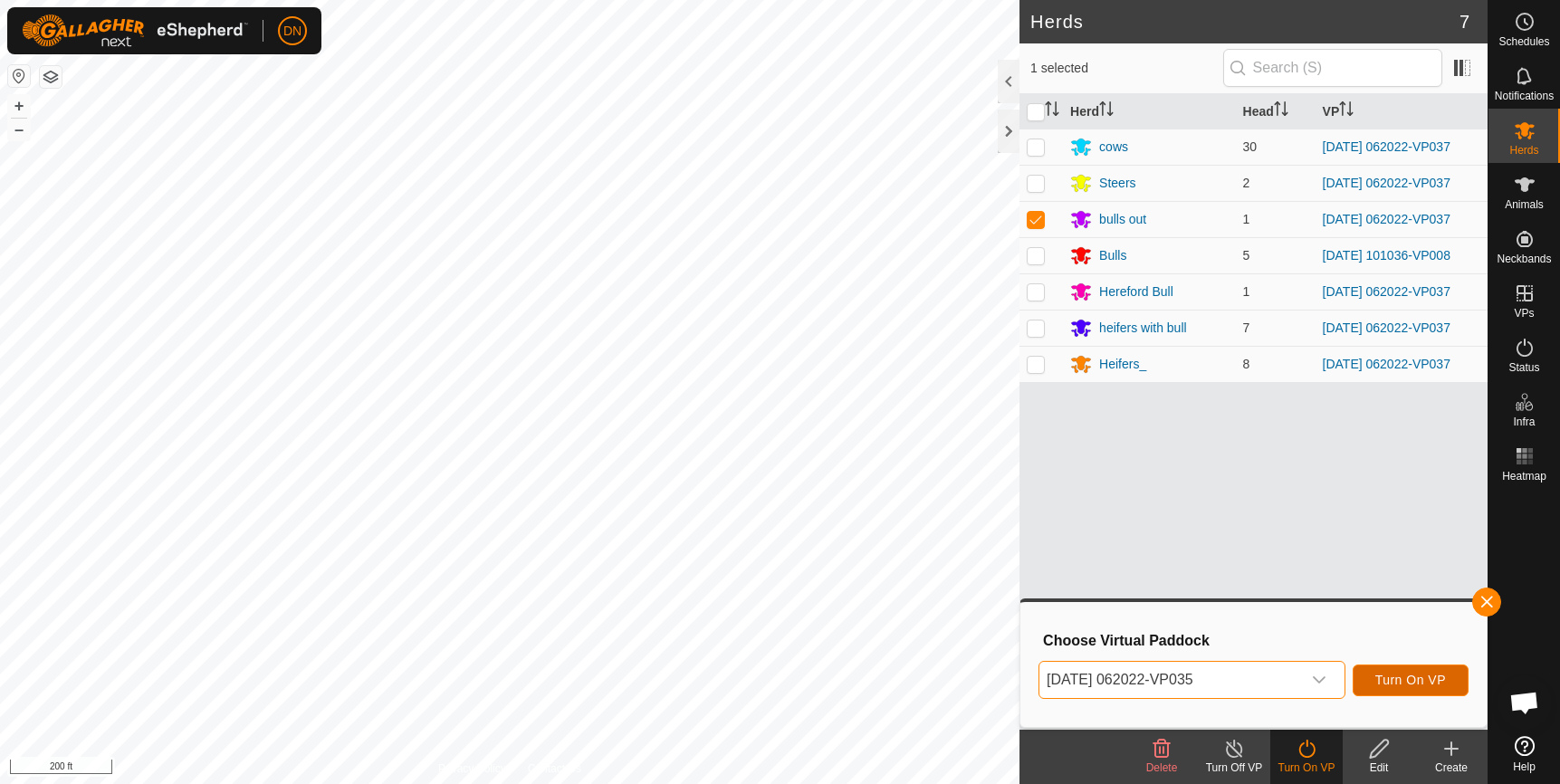
click at [1389, 685] on span "Turn On VP" at bounding box center [1411, 680] width 71 height 14
